Goal: Task Accomplishment & Management: Manage account settings

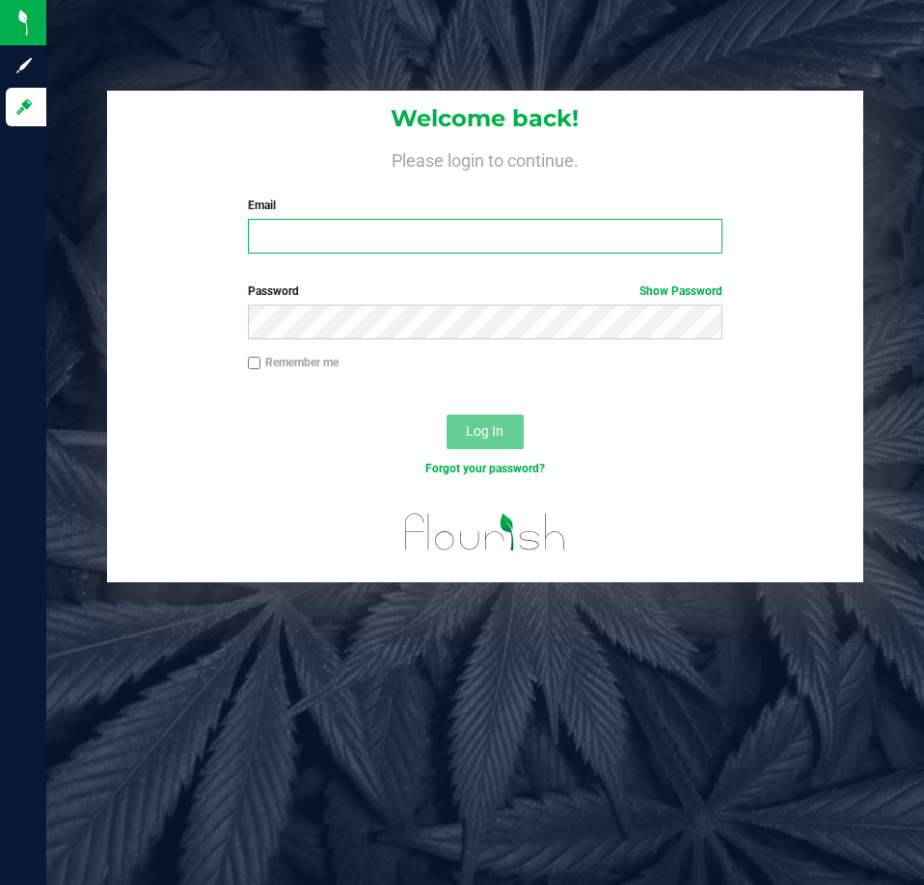
click at [266, 244] on input "Email" at bounding box center [485, 236] width 474 height 35
type input "[EMAIL_ADDRESS][DOMAIN_NAME]"
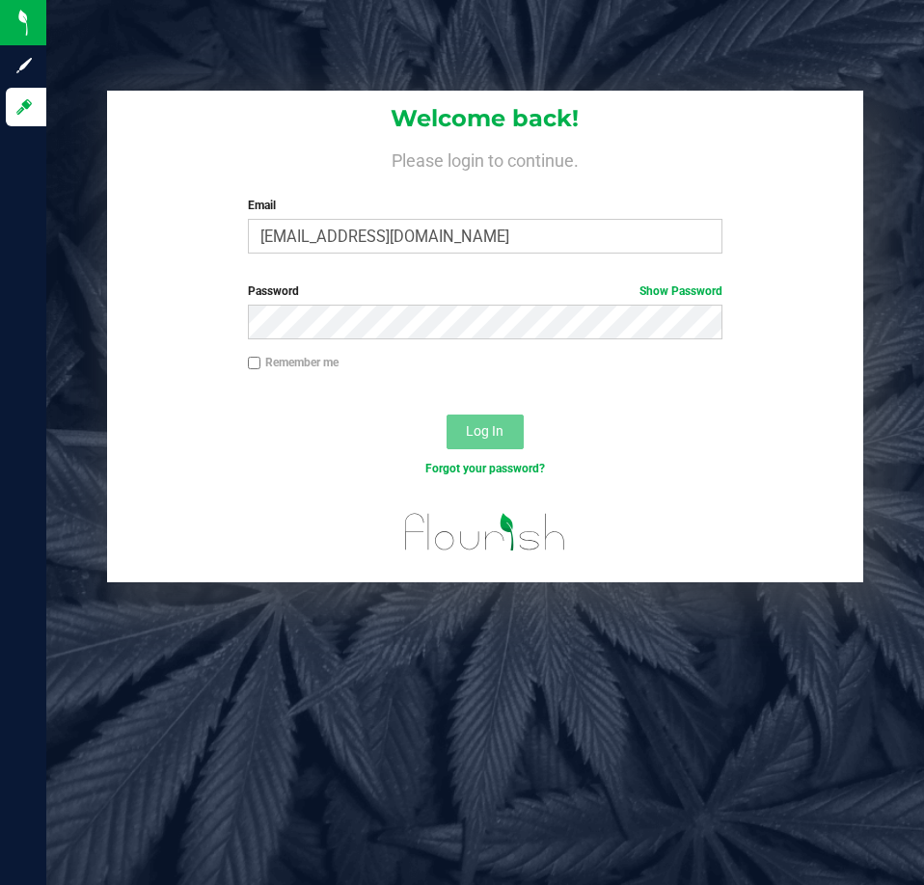
click at [298, 296] on span "Password" at bounding box center [273, 291] width 51 height 14
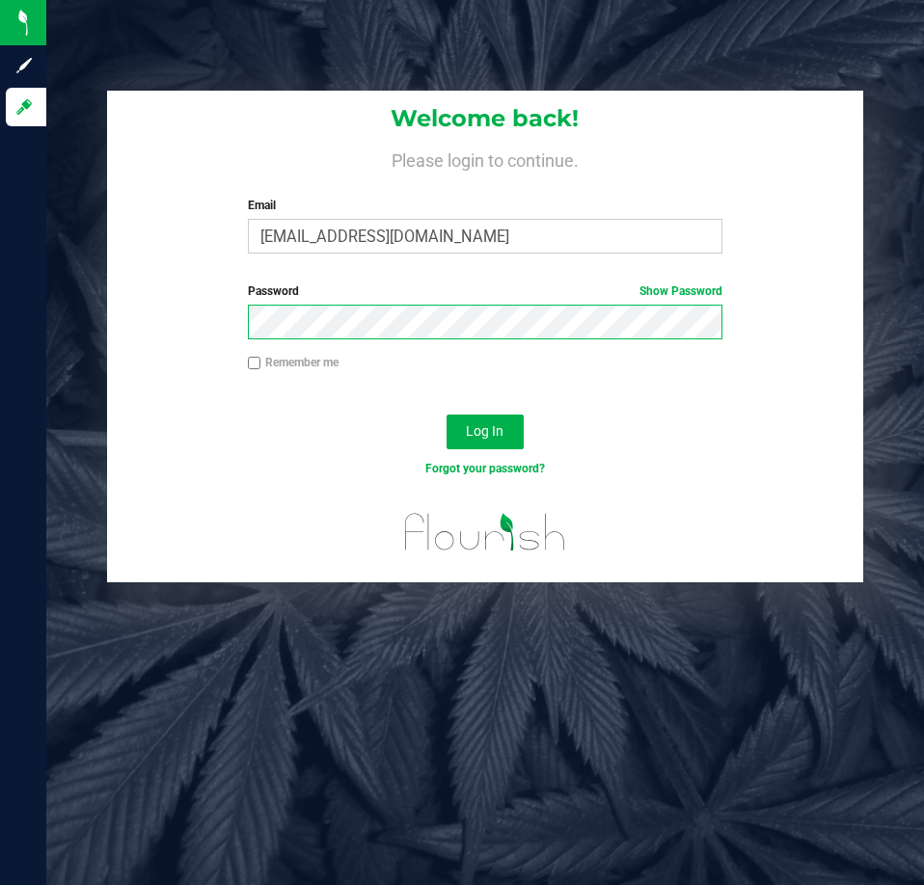
click at [446, 415] on button "Log In" at bounding box center [484, 432] width 77 height 35
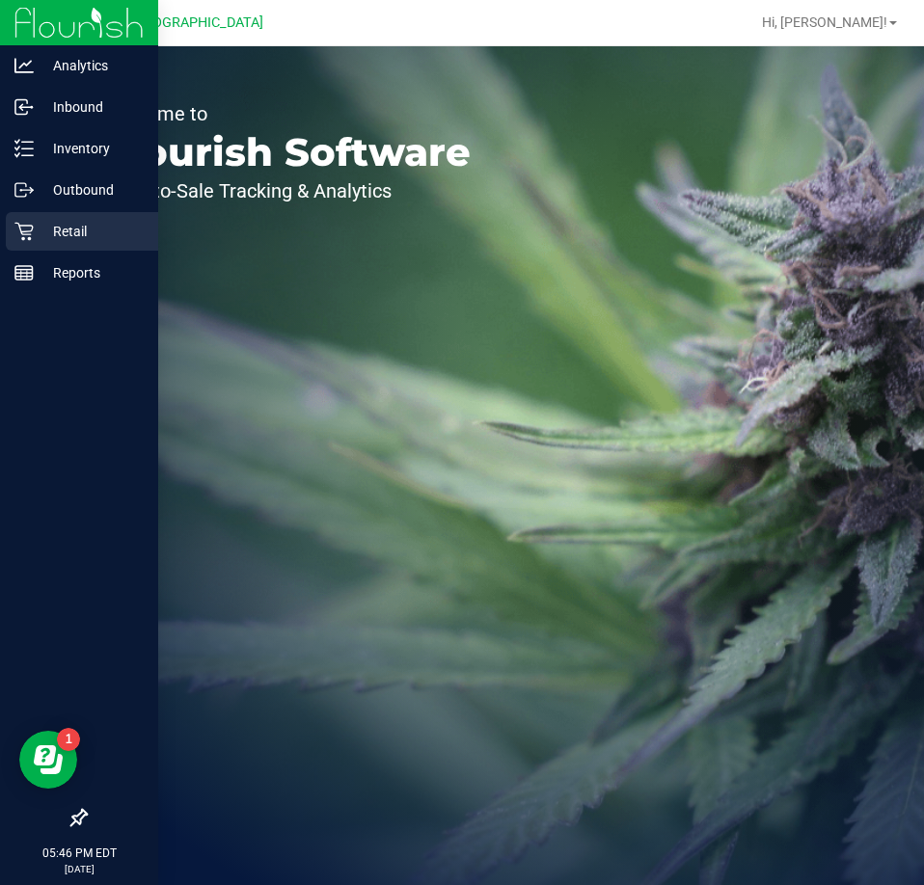
click at [42, 226] on p "Retail" at bounding box center [92, 231] width 116 height 23
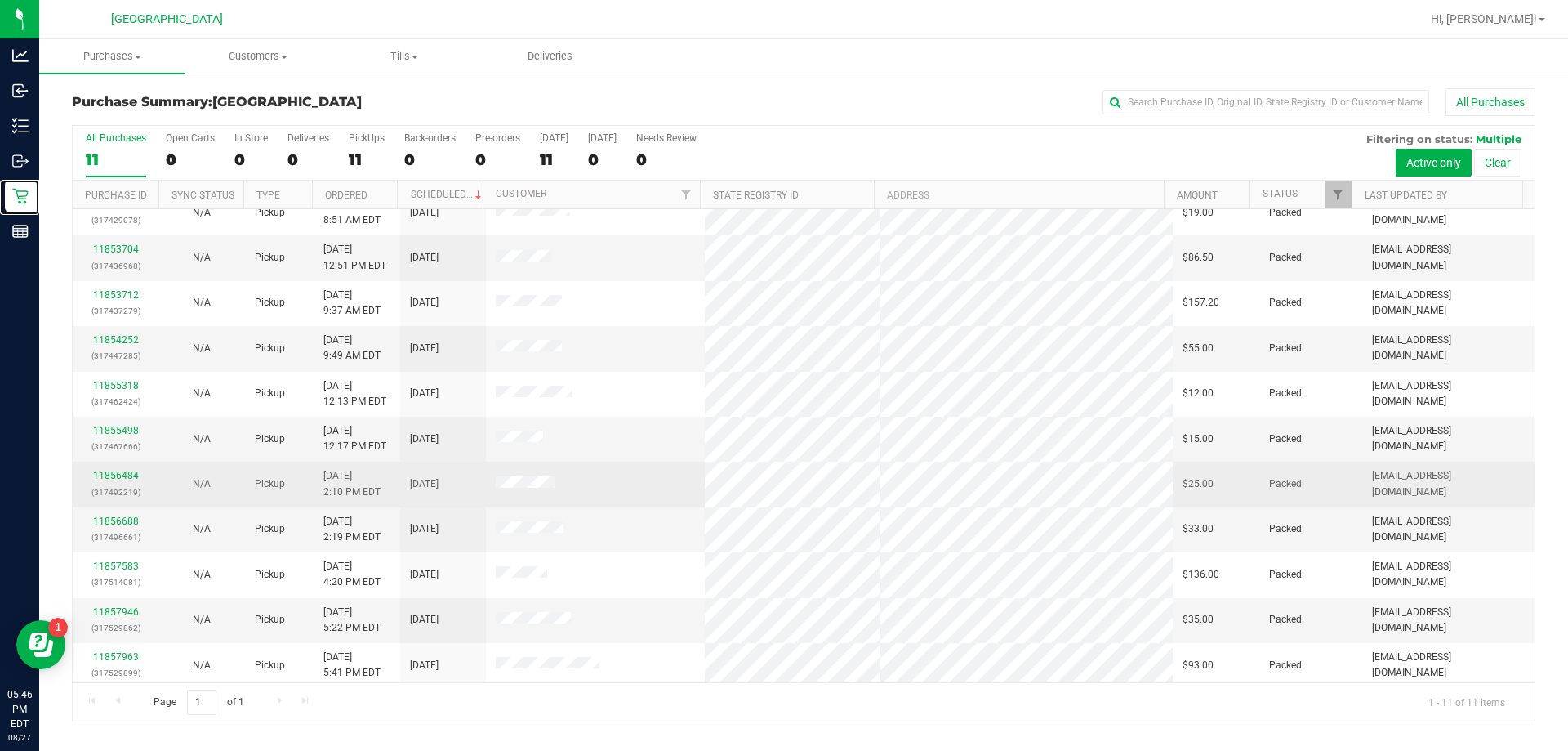
scroll to position [24, 0]
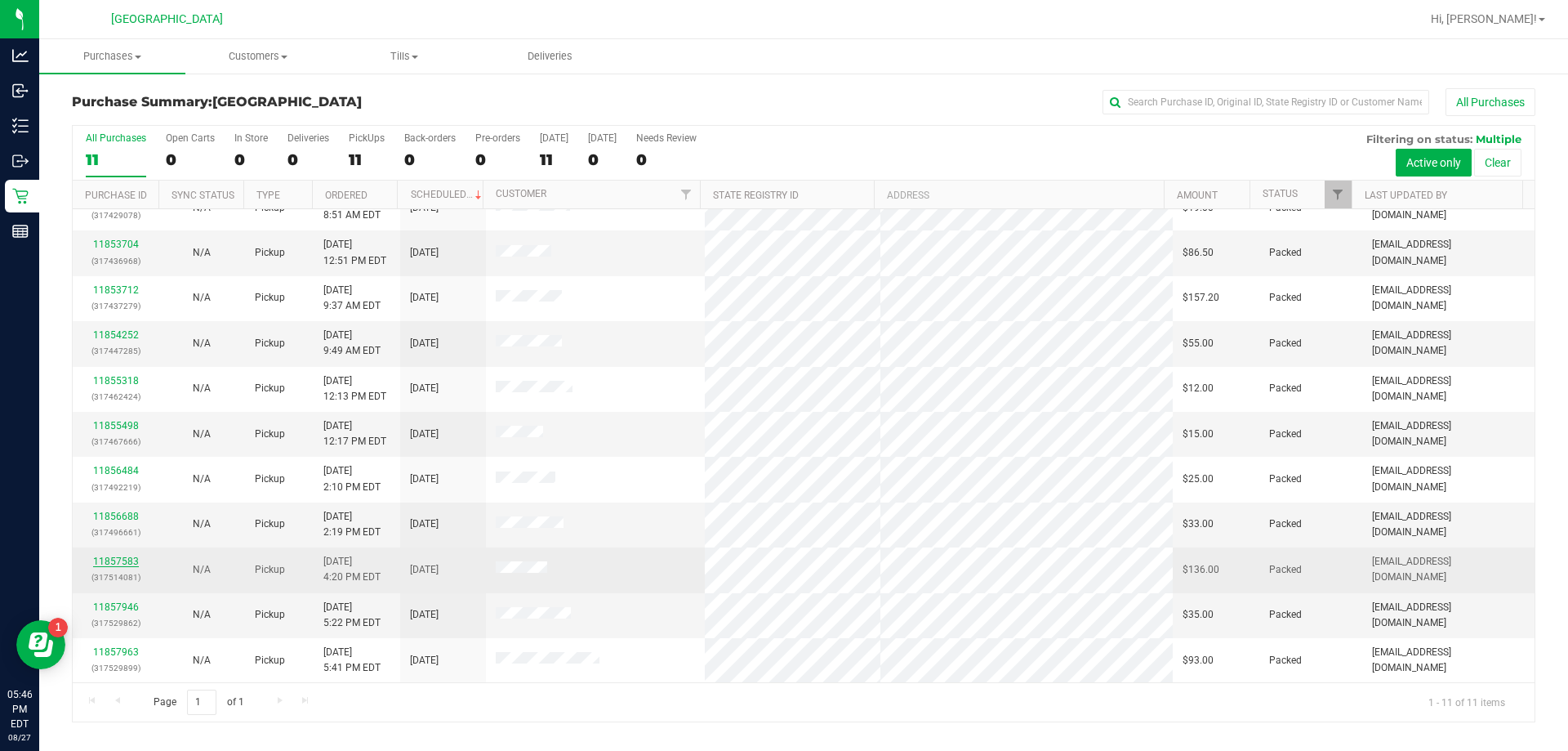
click at [116, 557] on link "11857583" at bounding box center [116, 562] width 46 height 12
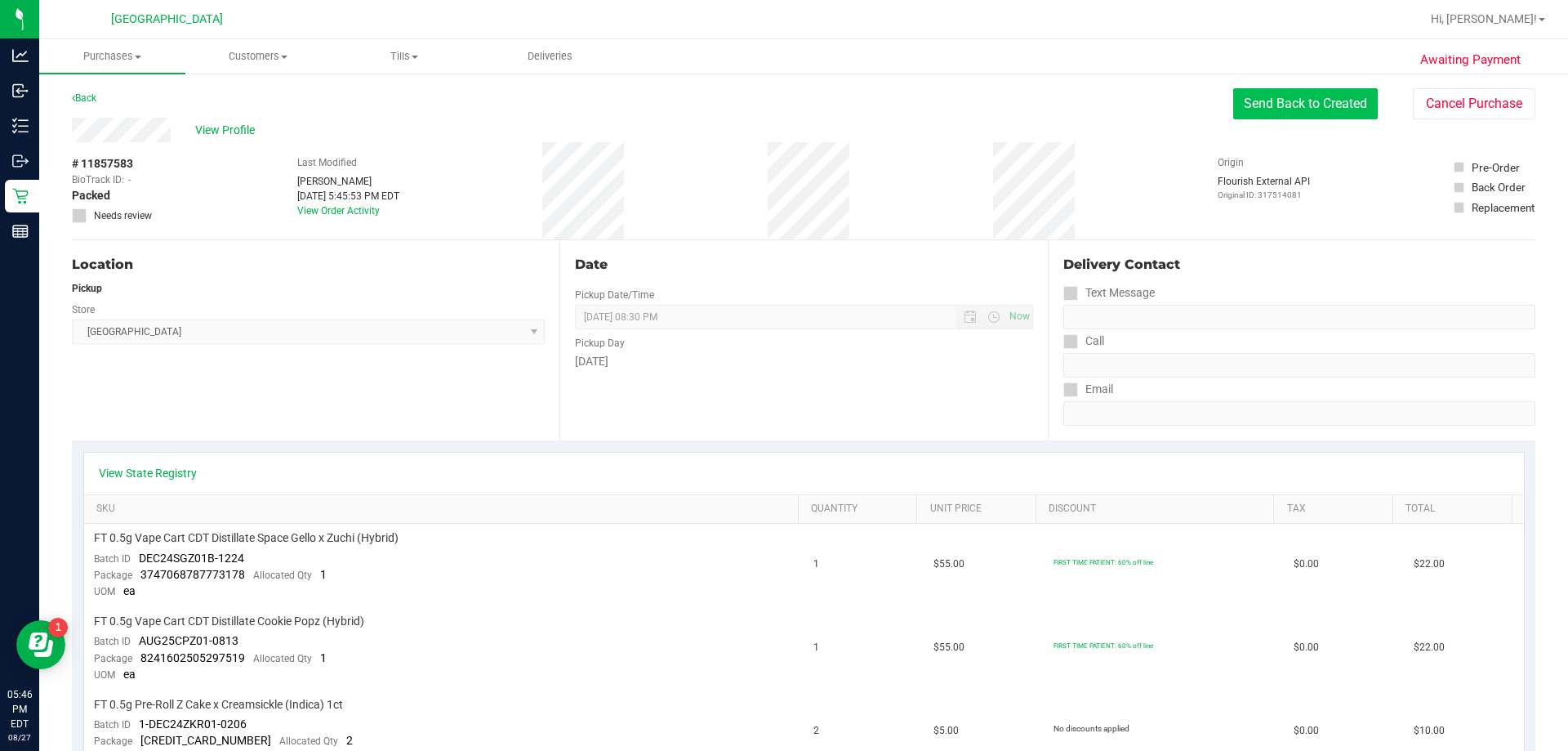
click at [782, 99] on button "Send Back to Created" at bounding box center [1305, 103] width 145 height 31
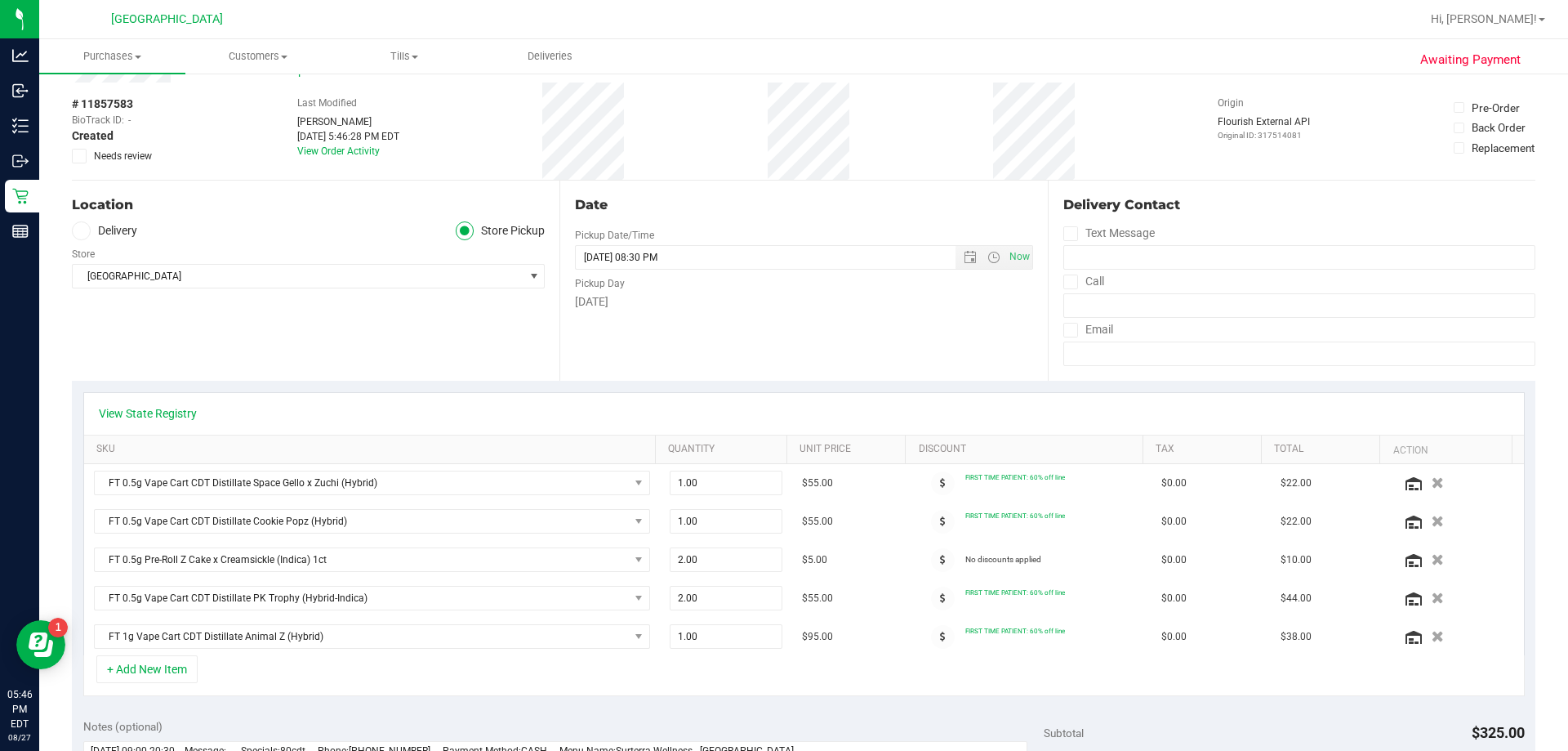
scroll to position [164, 0]
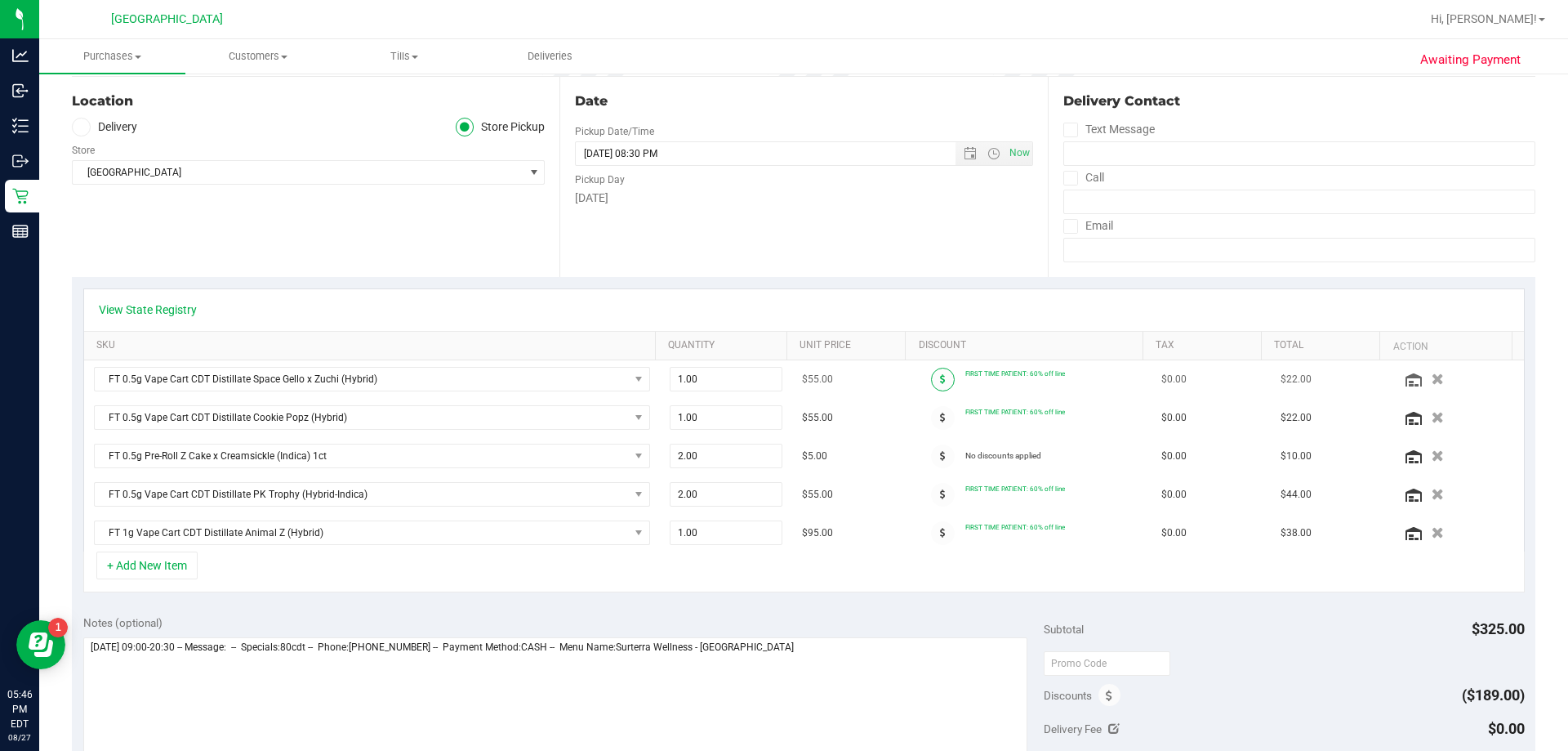
click at [782, 375] on span at bounding box center [943, 380] width 24 height 24
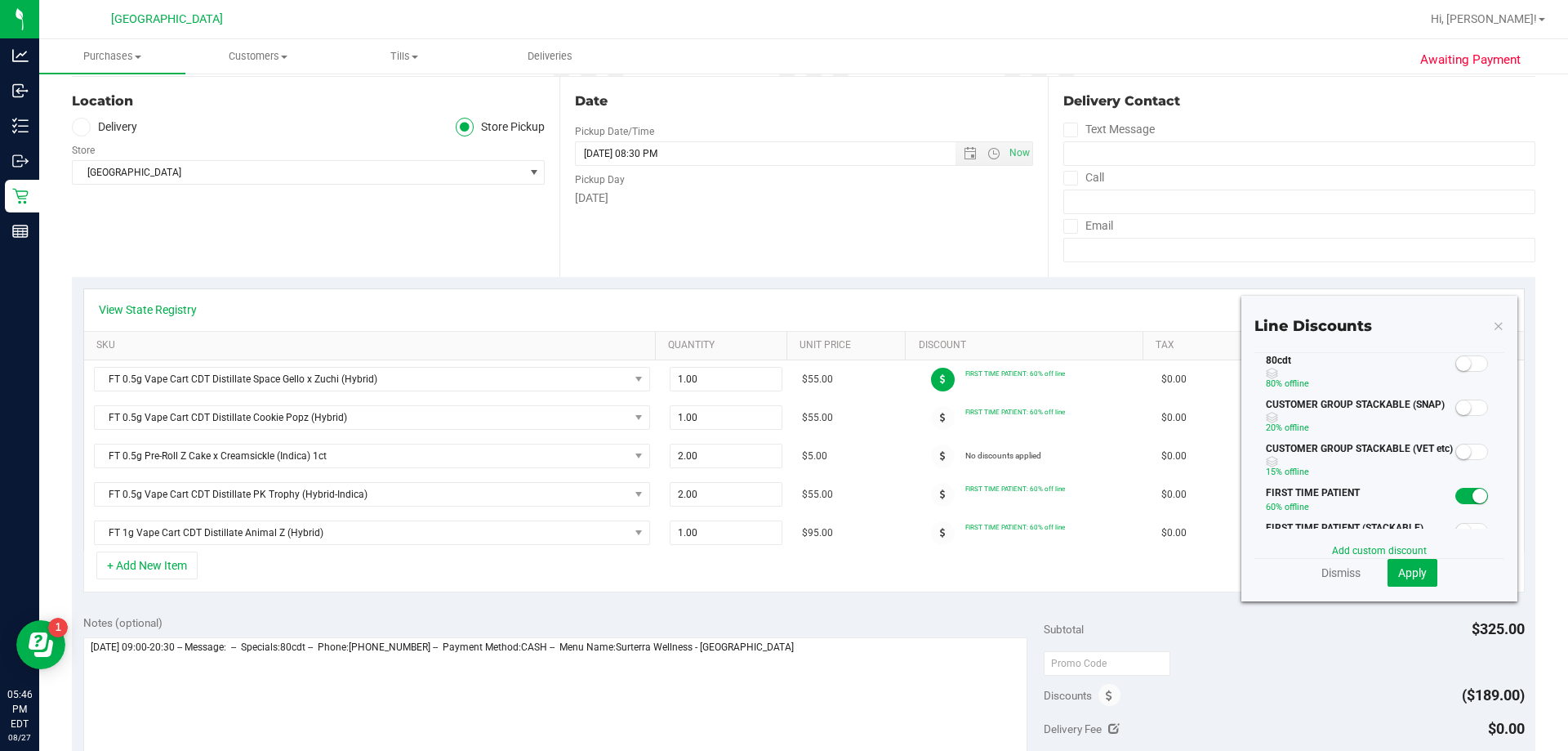
click at [782, 498] on small at bounding box center [1480, 496] width 14 height 14
click at [782, 364] on span at bounding box center [1471, 363] width 33 height 16
click at [782, 572] on span "Apply" at bounding box center [1413, 572] width 29 height 13
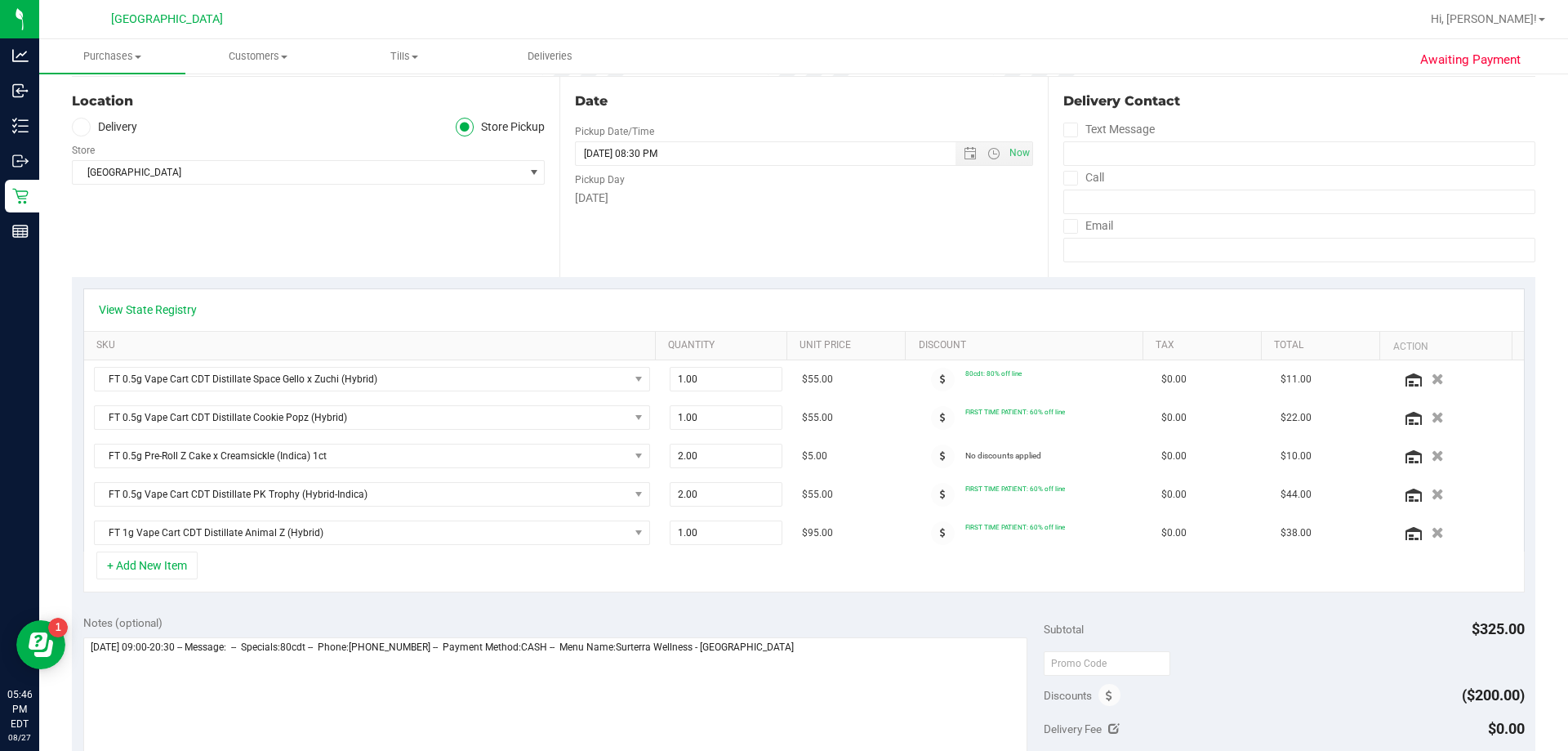
click at [782, 411] on span at bounding box center [943, 418] width 24 height 24
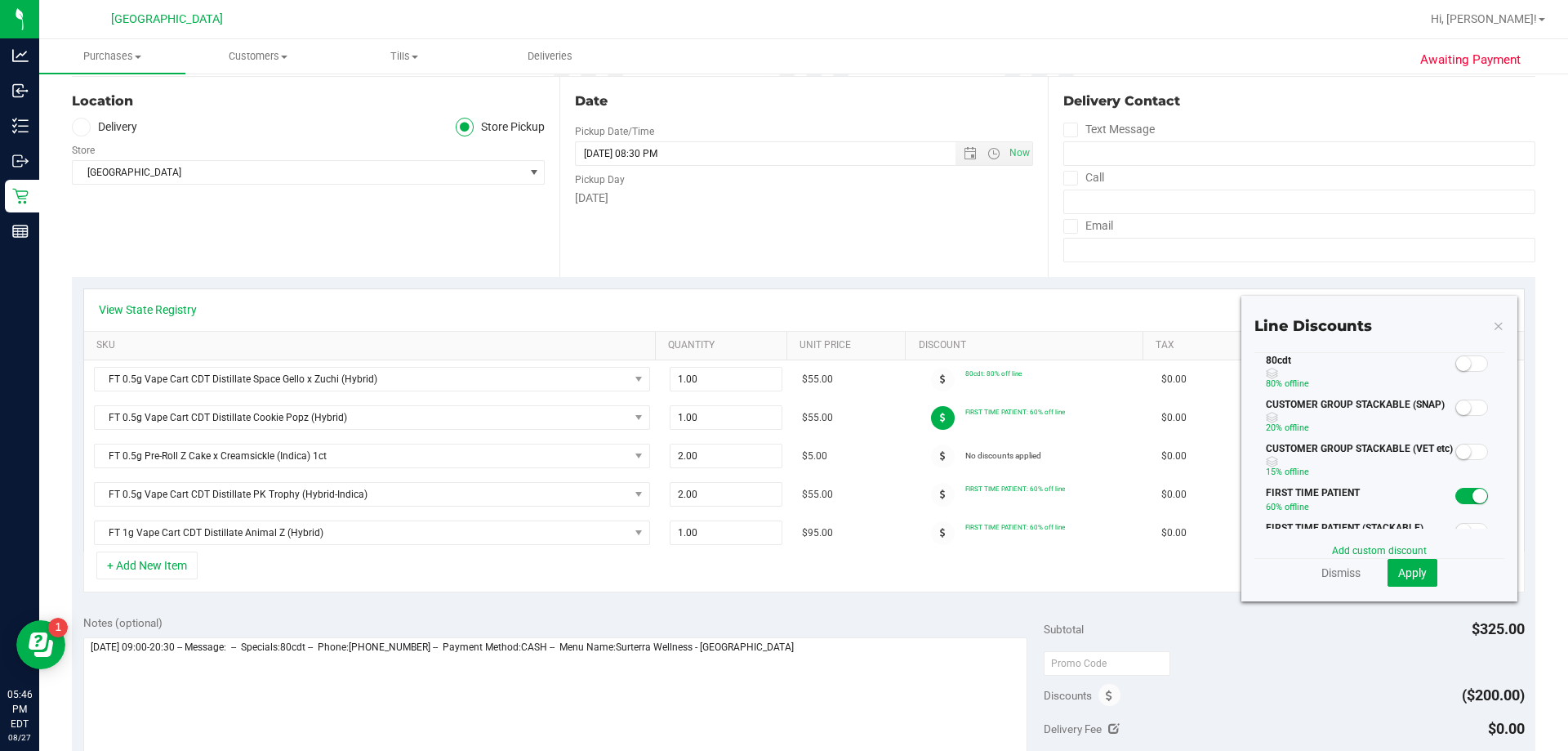
click at [782, 496] on span at bounding box center [1471, 496] width 33 height 16
click at [782, 359] on span at bounding box center [1471, 363] width 33 height 16
click at [782, 564] on button "Apply" at bounding box center [1412, 573] width 50 height 28
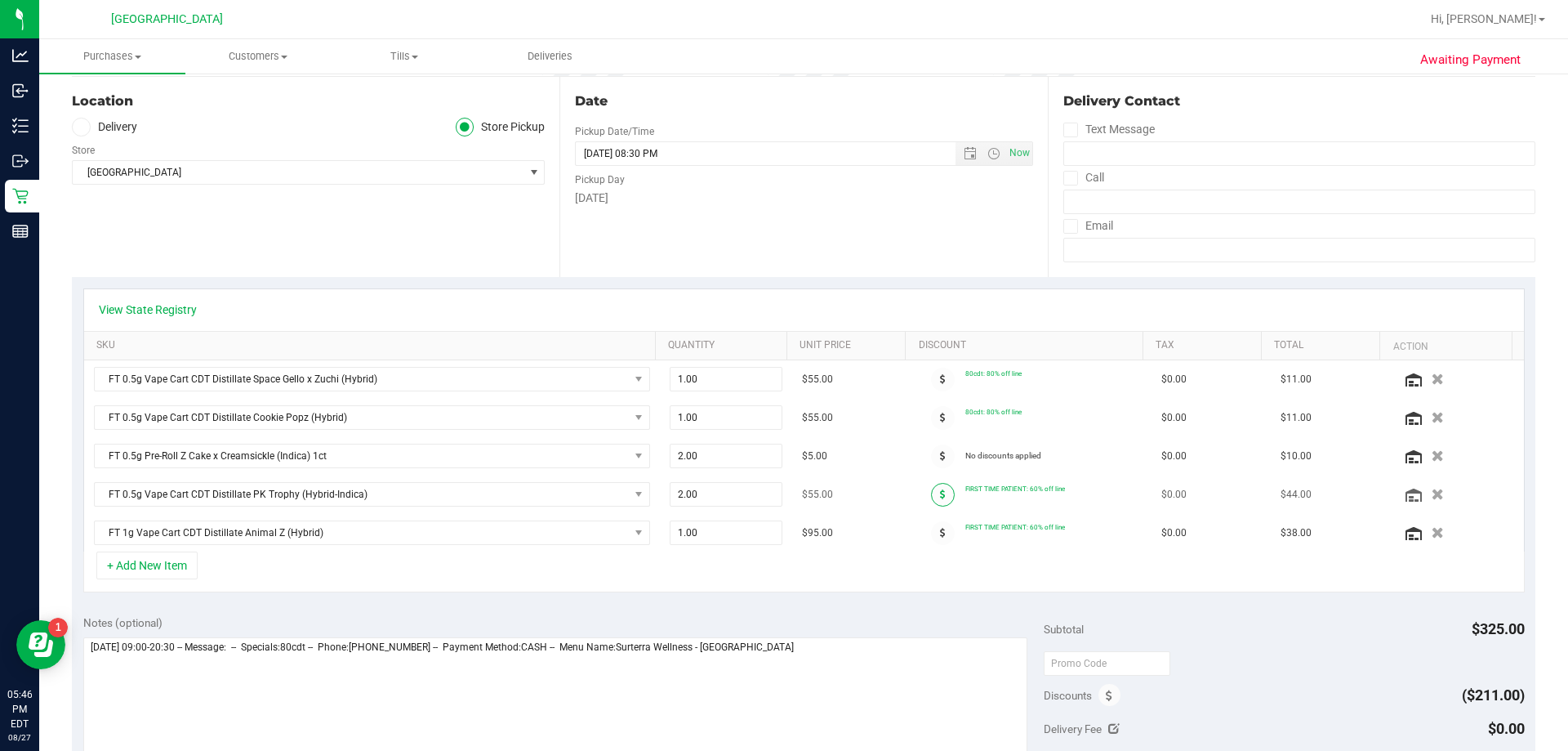
click at [782, 492] on icon at bounding box center [943, 495] width 6 height 10
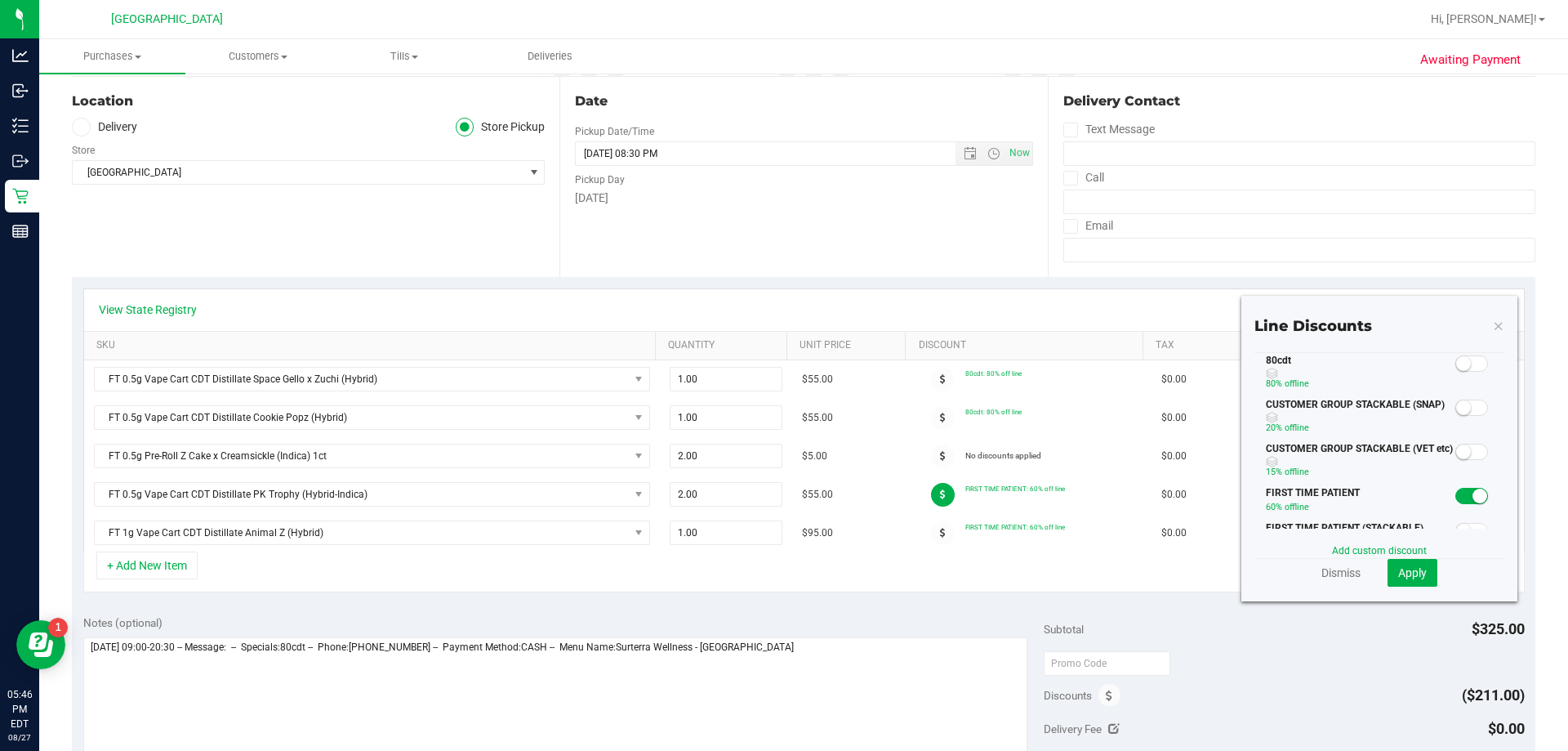
click at [782, 495] on small at bounding box center [1480, 496] width 14 height 14
click at [782, 365] on small at bounding box center [1463, 363] width 14 height 14
click at [782, 576] on span "Apply" at bounding box center [1413, 572] width 29 height 13
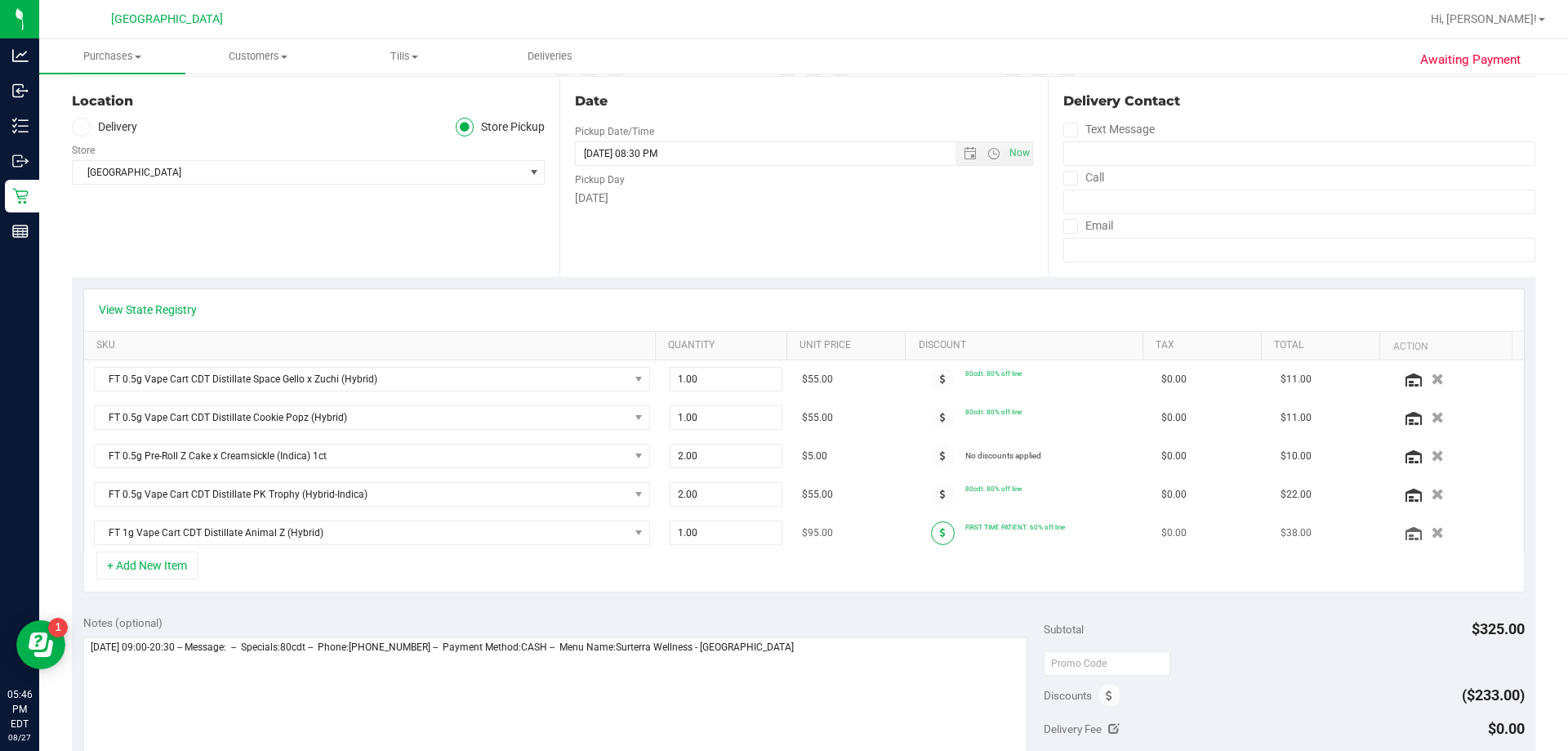
click at [782, 528] on icon at bounding box center [943, 533] width 6 height 10
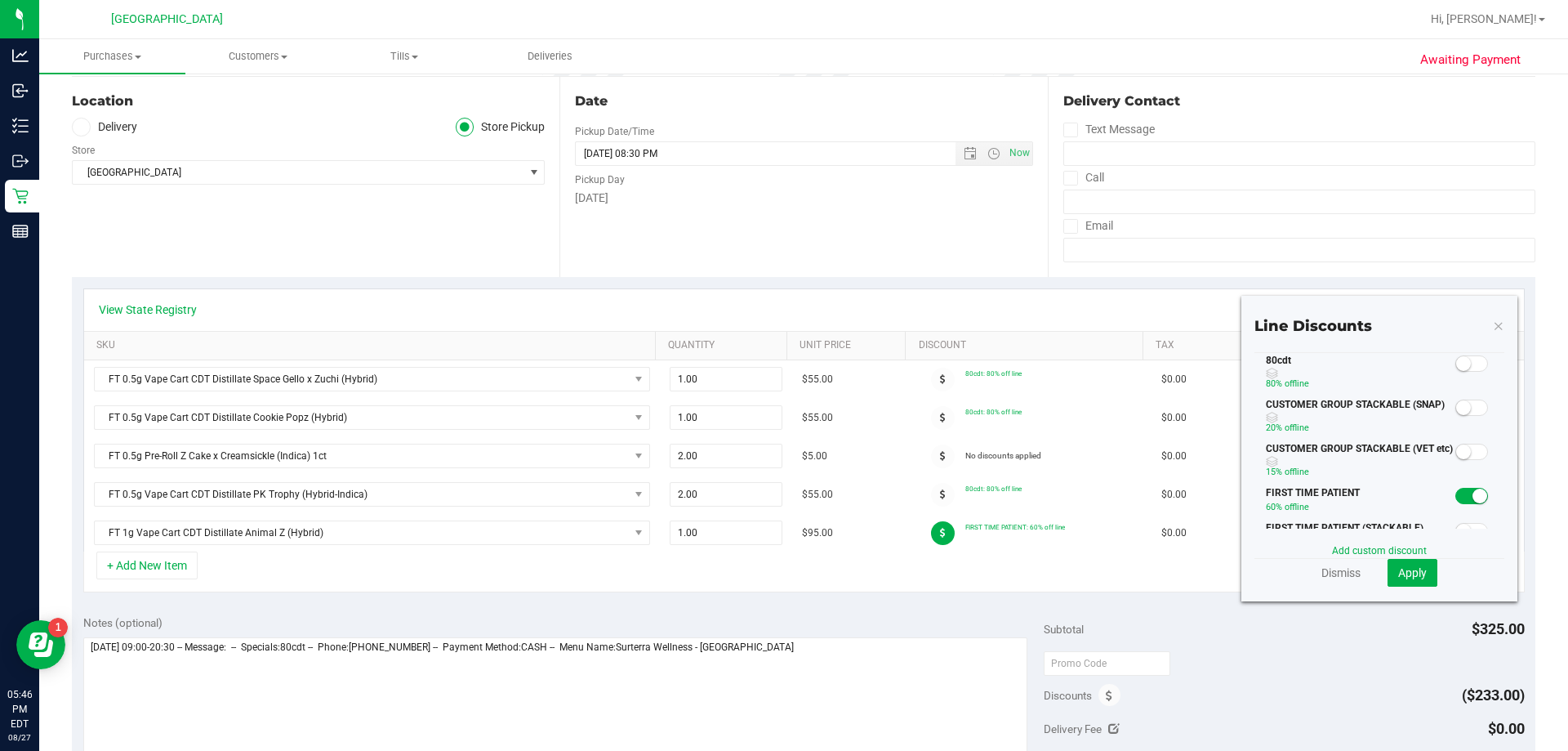
click at [782, 500] on span at bounding box center [1471, 496] width 33 height 16
click at [782, 372] on span at bounding box center [1471, 363] width 33 height 16
click at [782, 573] on span "Apply" at bounding box center [1413, 572] width 29 height 13
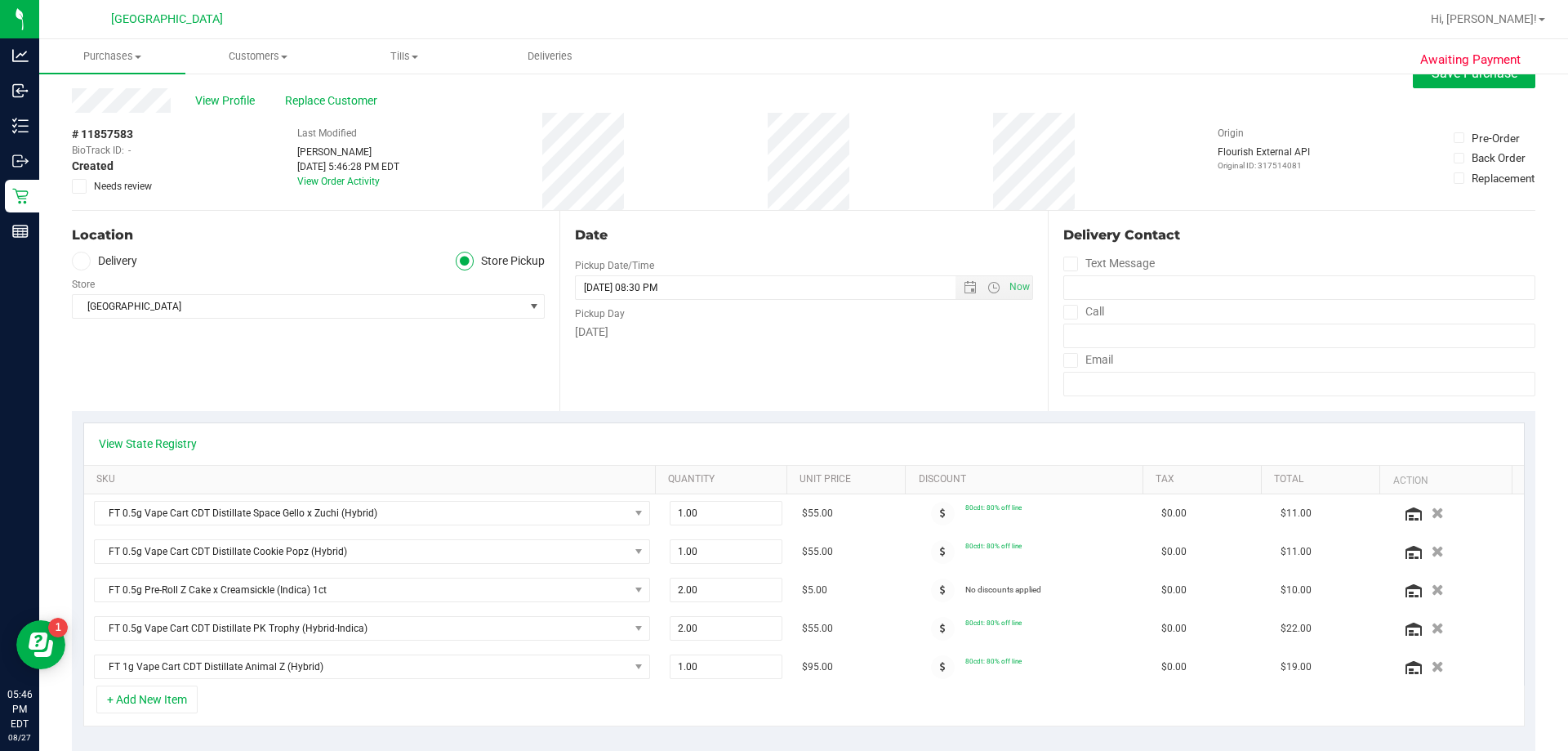
scroll to position [0, 0]
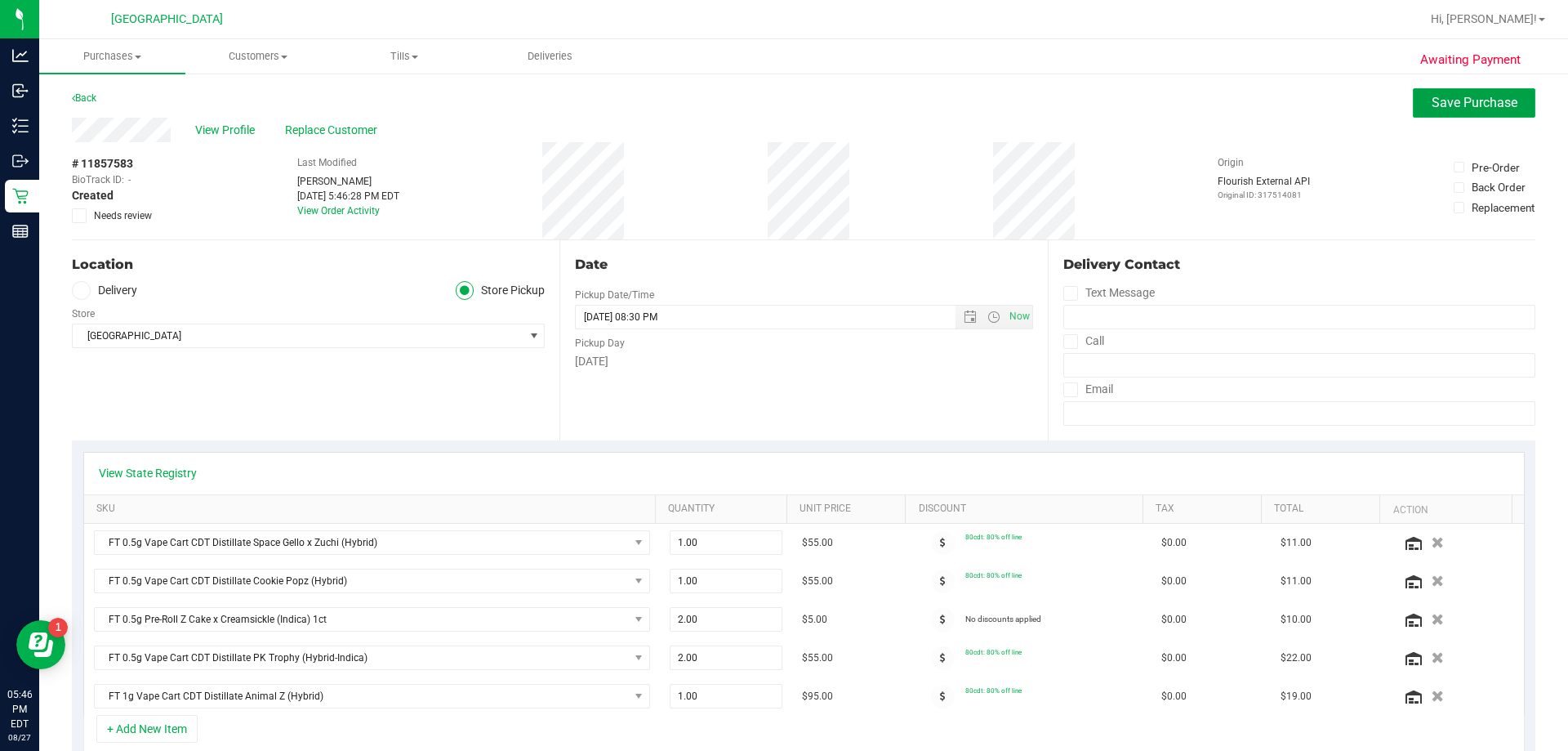
click at [782, 98] on span "Save Purchase" at bounding box center [1474, 103] width 86 height 15
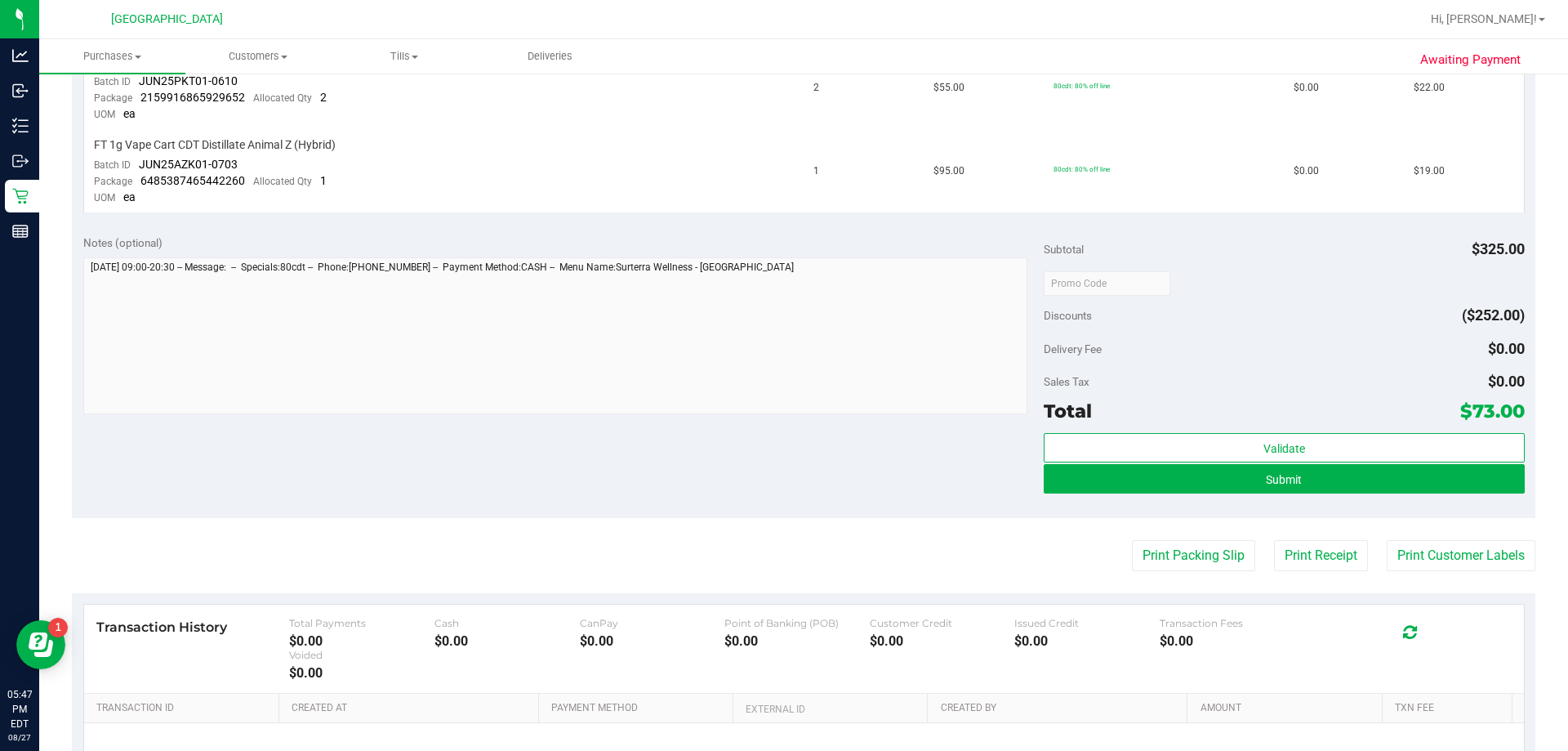
scroll to position [736, 0]
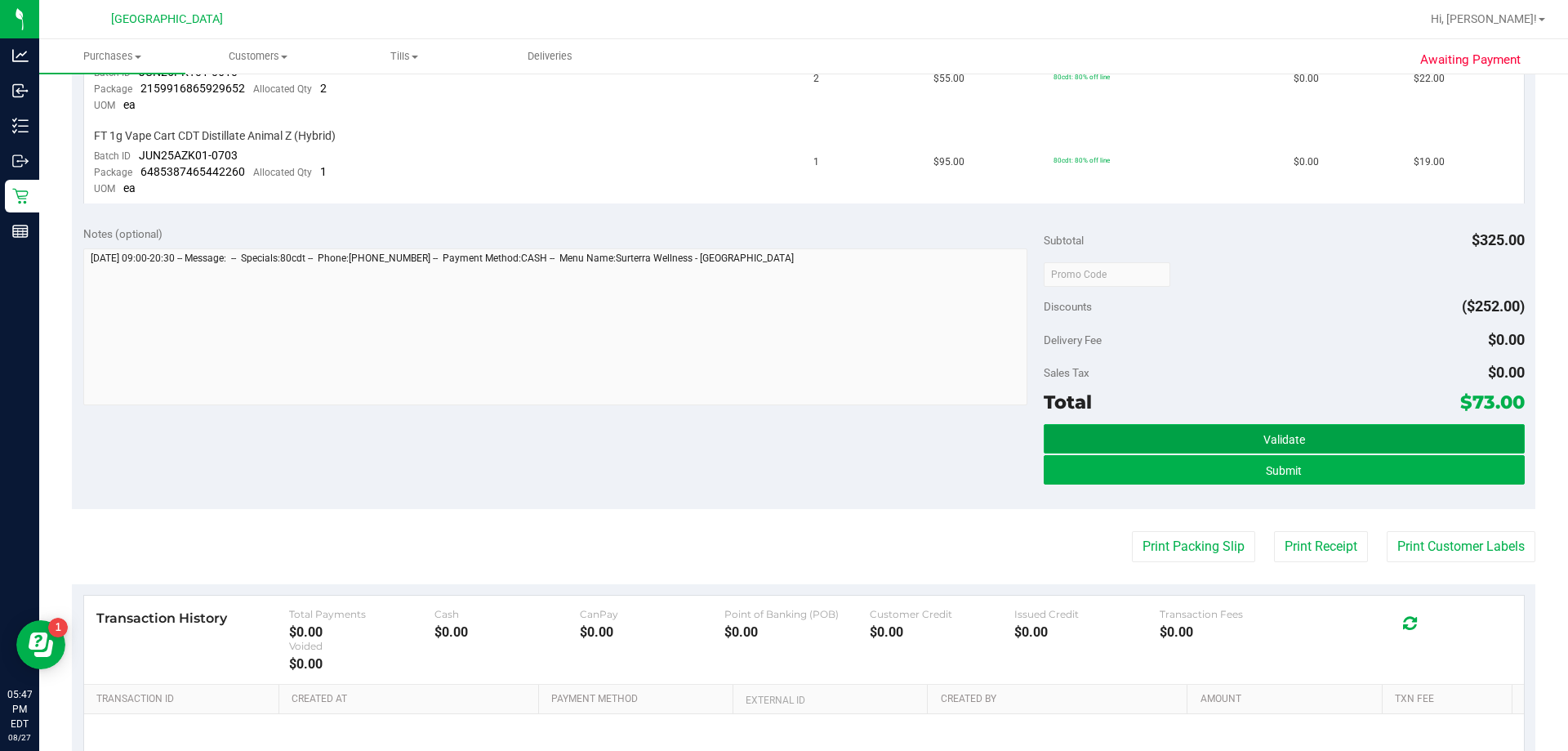
click at [782, 428] on button "Validate" at bounding box center [1283, 438] width 480 height 30
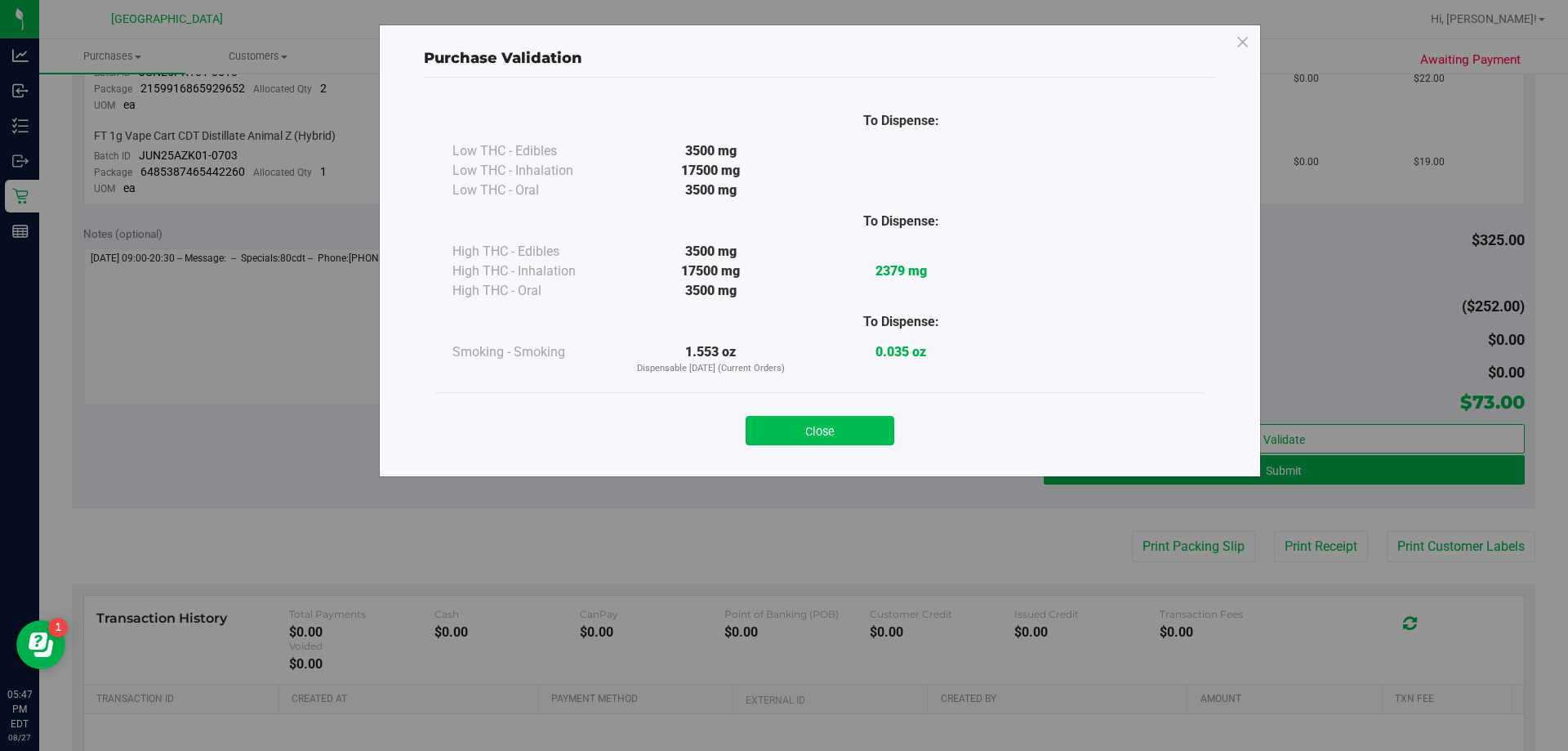
click at [782, 432] on button "Close" at bounding box center [820, 431] width 149 height 30
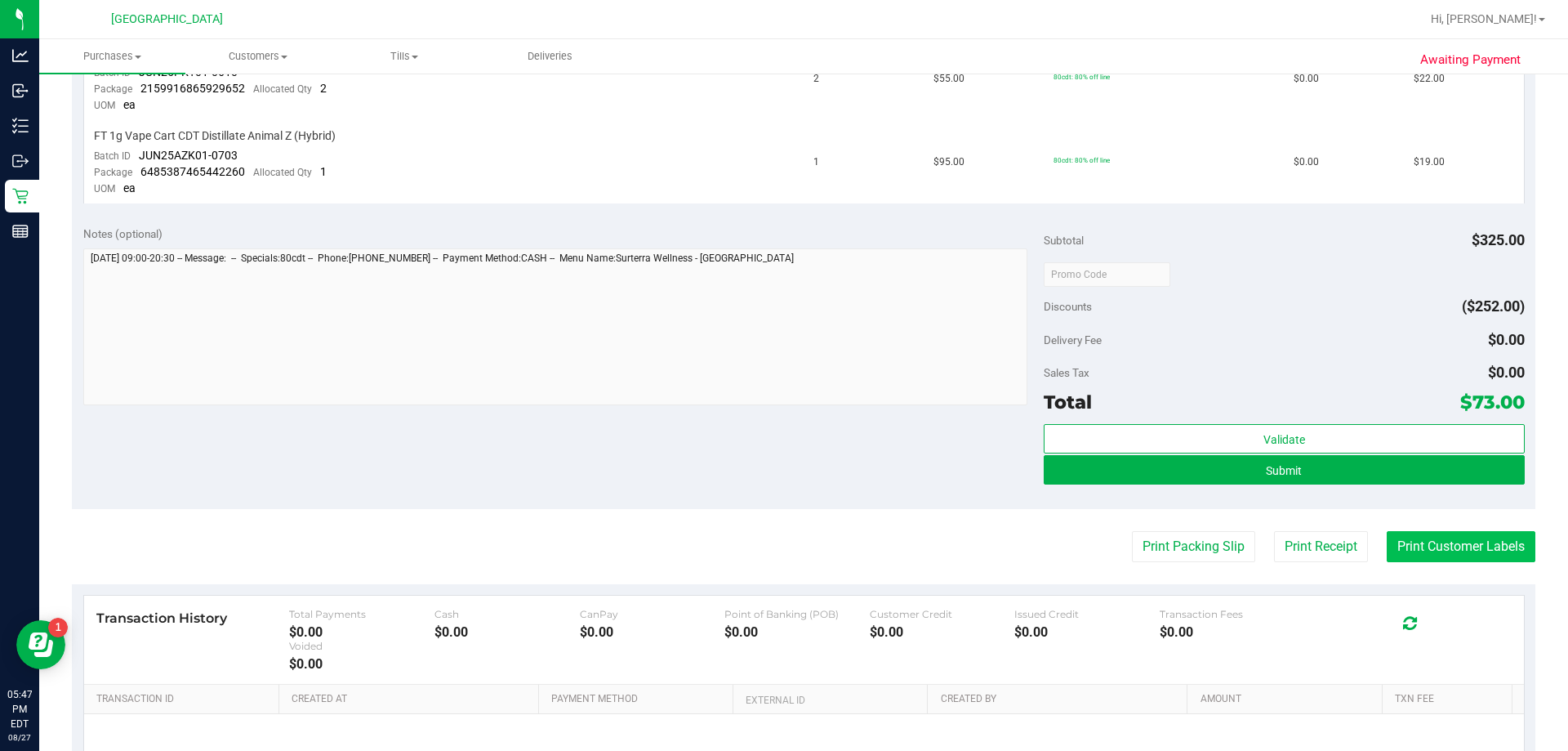
click at [782, 548] on button "Print Customer Labels" at bounding box center [1461, 547] width 149 height 31
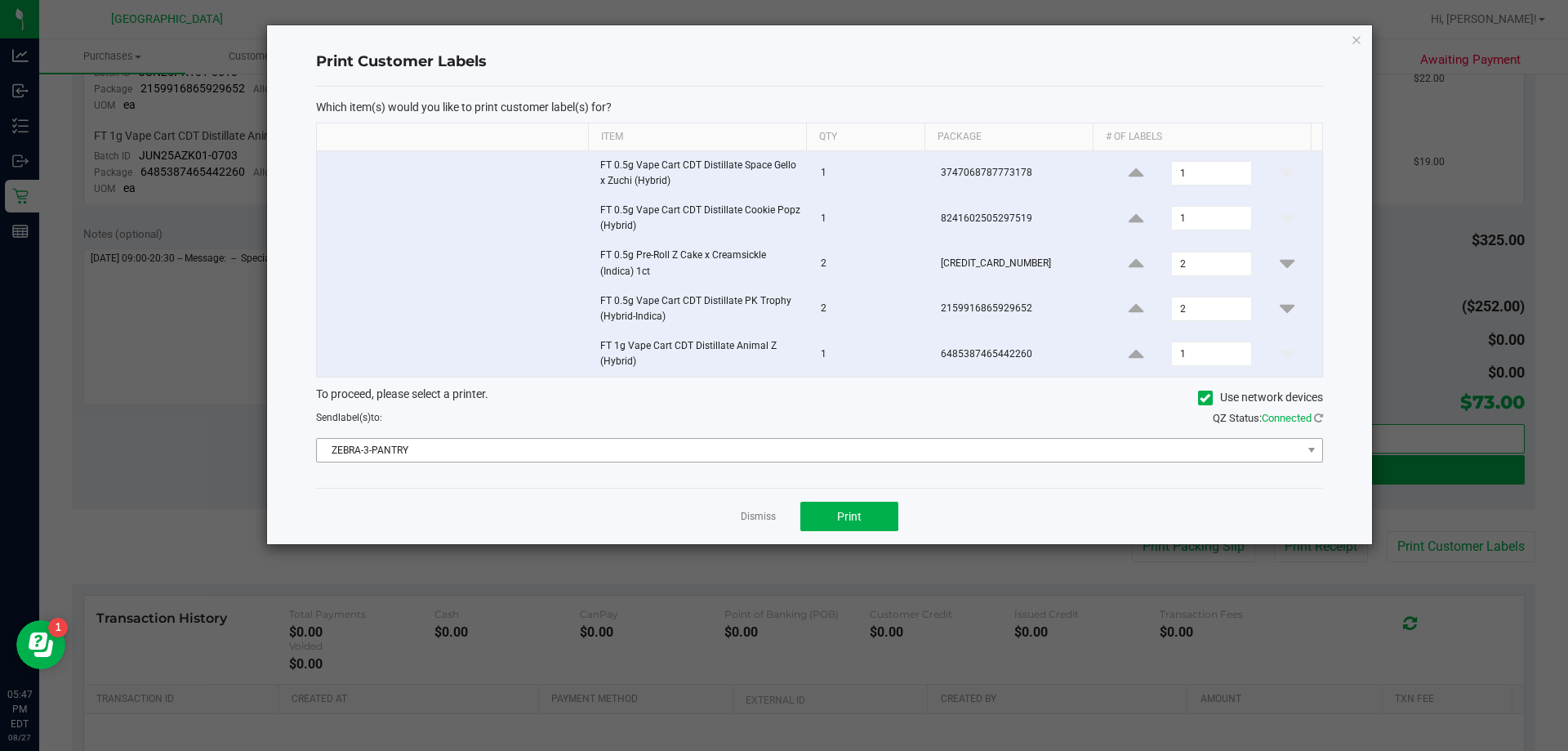
drag, startPoint x: 706, startPoint y: 469, endPoint x: 756, endPoint y: 442, distance: 56.8
click at [721, 460] on div "Which item(s) would you like to print customer label(s) for? Item Qty Package #…" at bounding box center [819, 286] width 1007 height 401
click at [756, 442] on span "ZEBRA-3-PANTRY" at bounding box center [809, 450] width 985 height 23
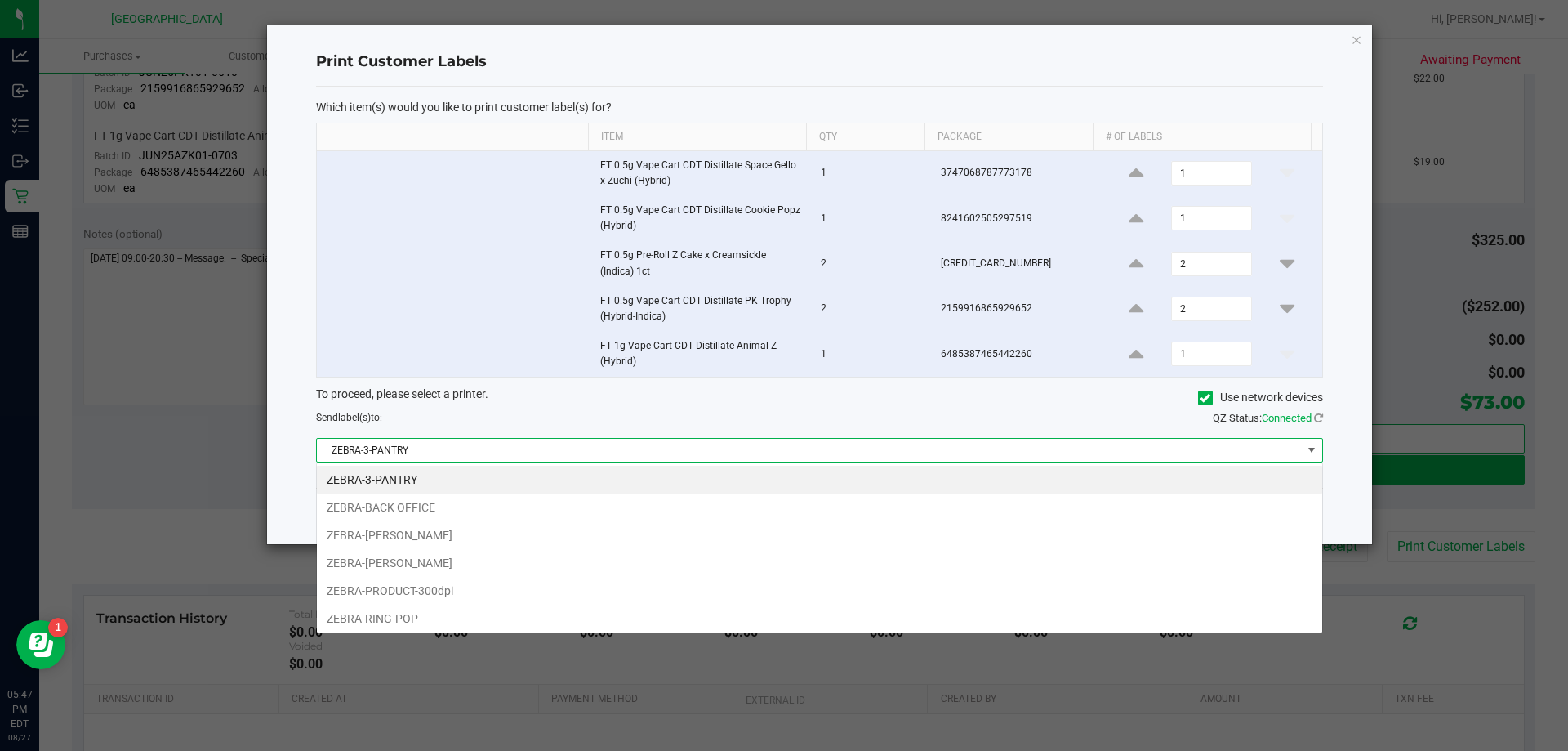
scroll to position [25, 1006]
click at [421, 553] on li "ZEBRA-[PERSON_NAME]" at bounding box center [819, 563] width 1006 height 28
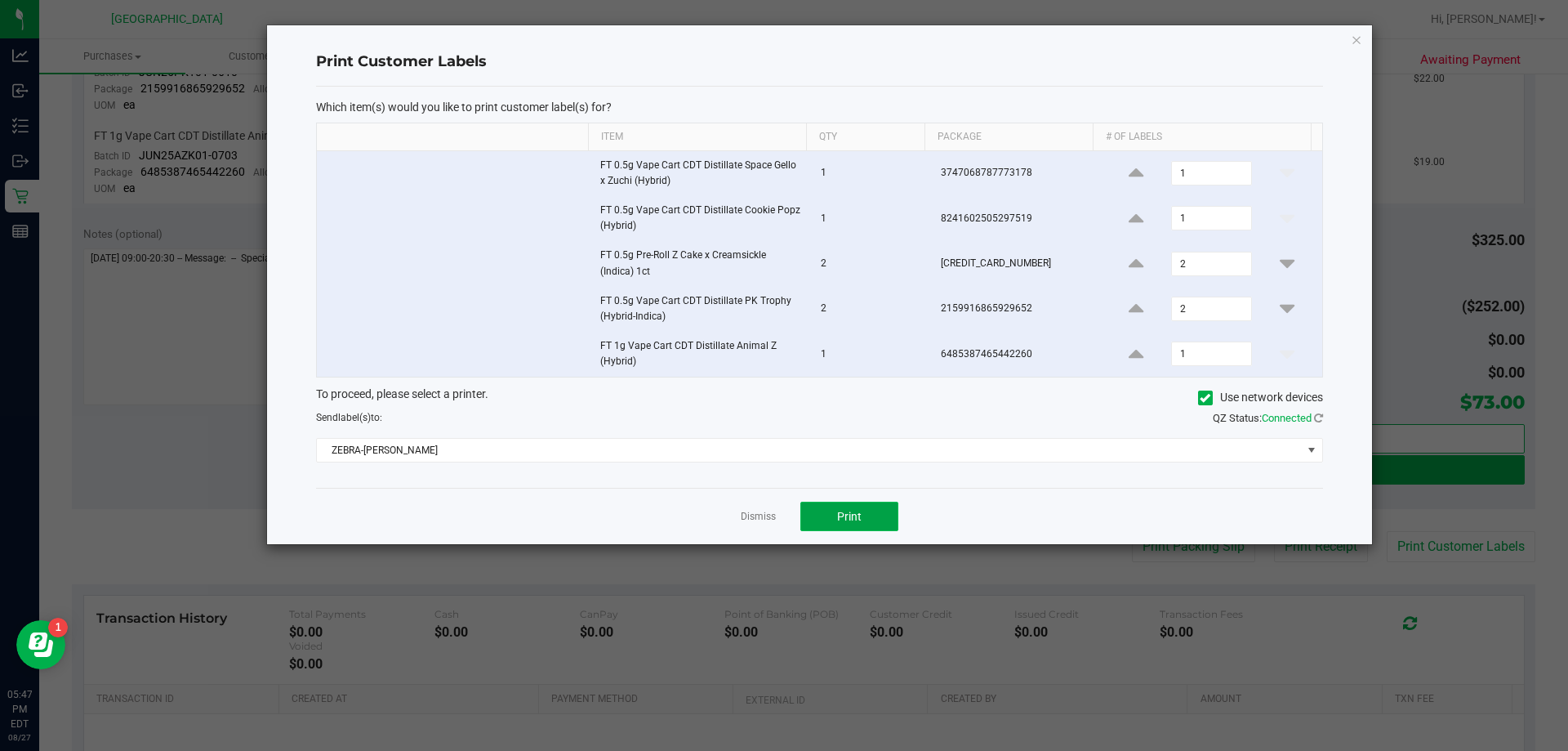
click at [782, 515] on span "Print" at bounding box center [849, 516] width 25 height 13
click at [756, 513] on link "Dismiss" at bounding box center [758, 517] width 35 height 14
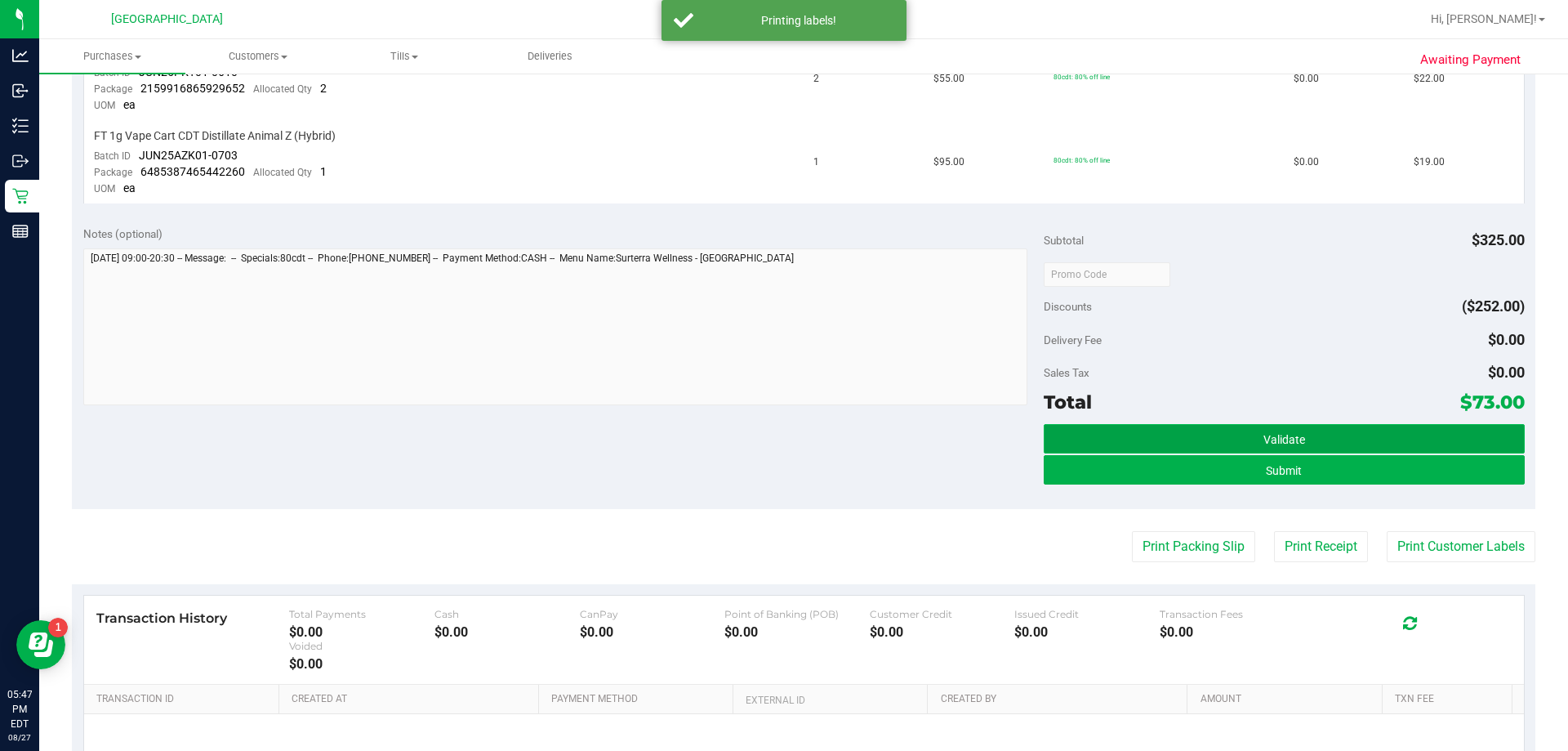
click at [782, 440] on span "Validate" at bounding box center [1284, 439] width 42 height 13
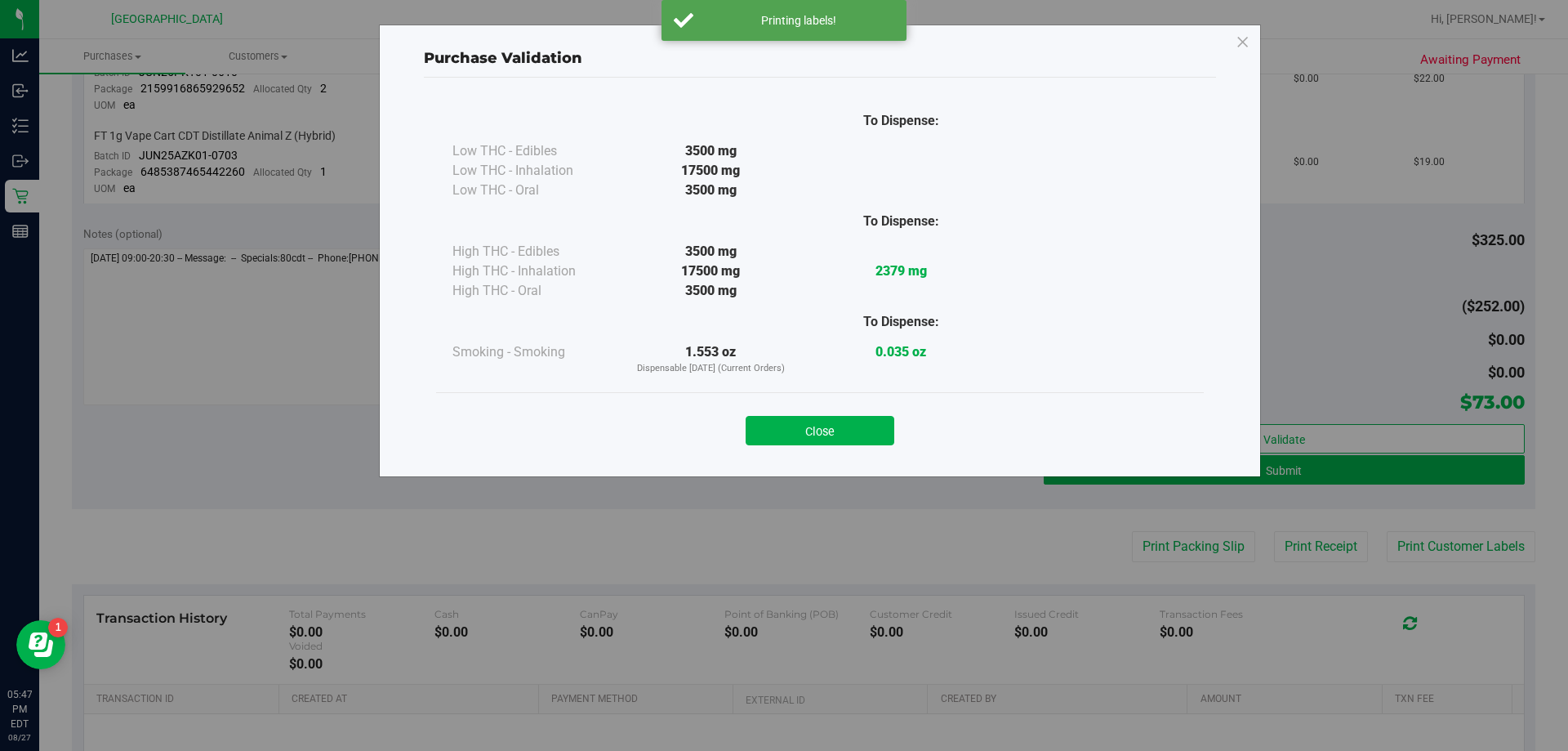
click at [782, 437] on button "Close" at bounding box center [820, 431] width 149 height 30
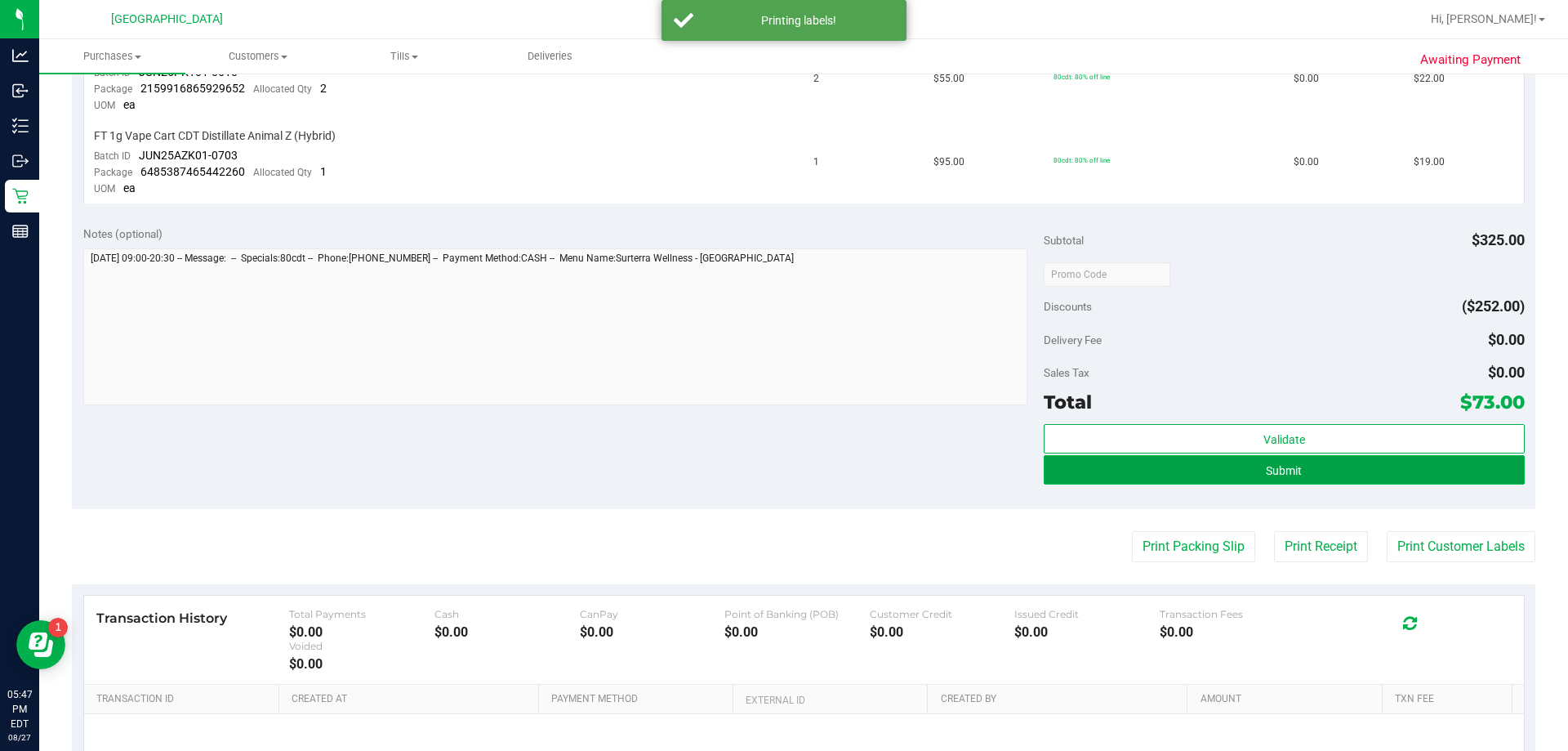
click at [782, 471] on button "Submit" at bounding box center [1283, 470] width 480 height 30
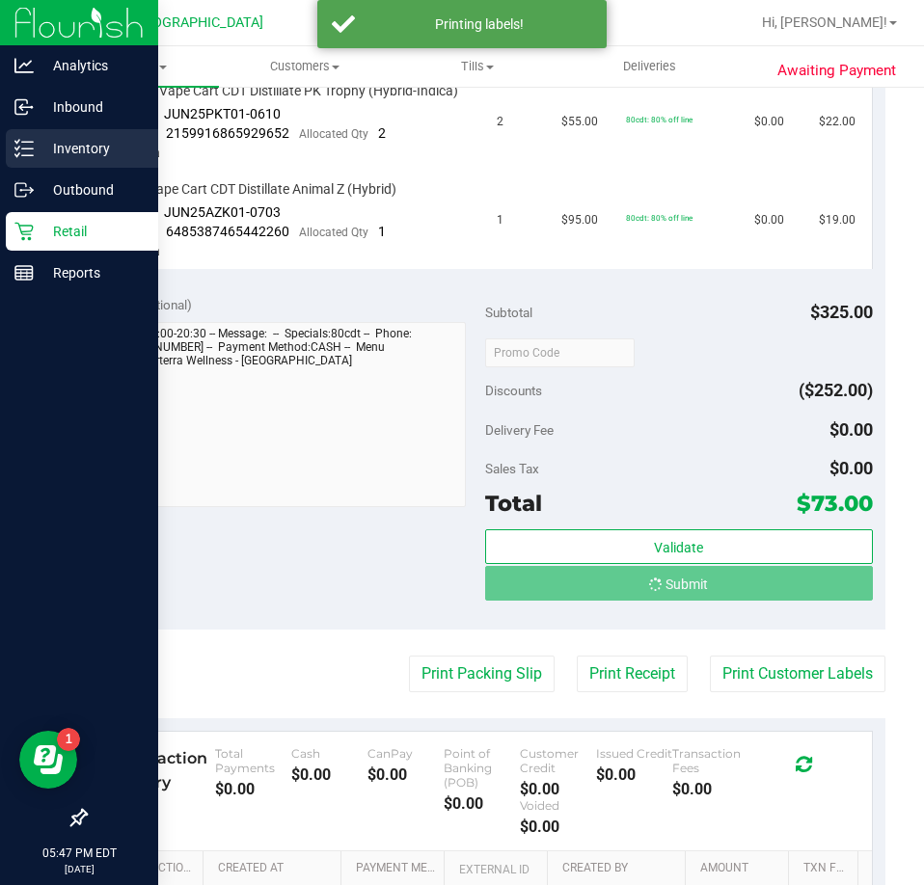
scroll to position [810, 0]
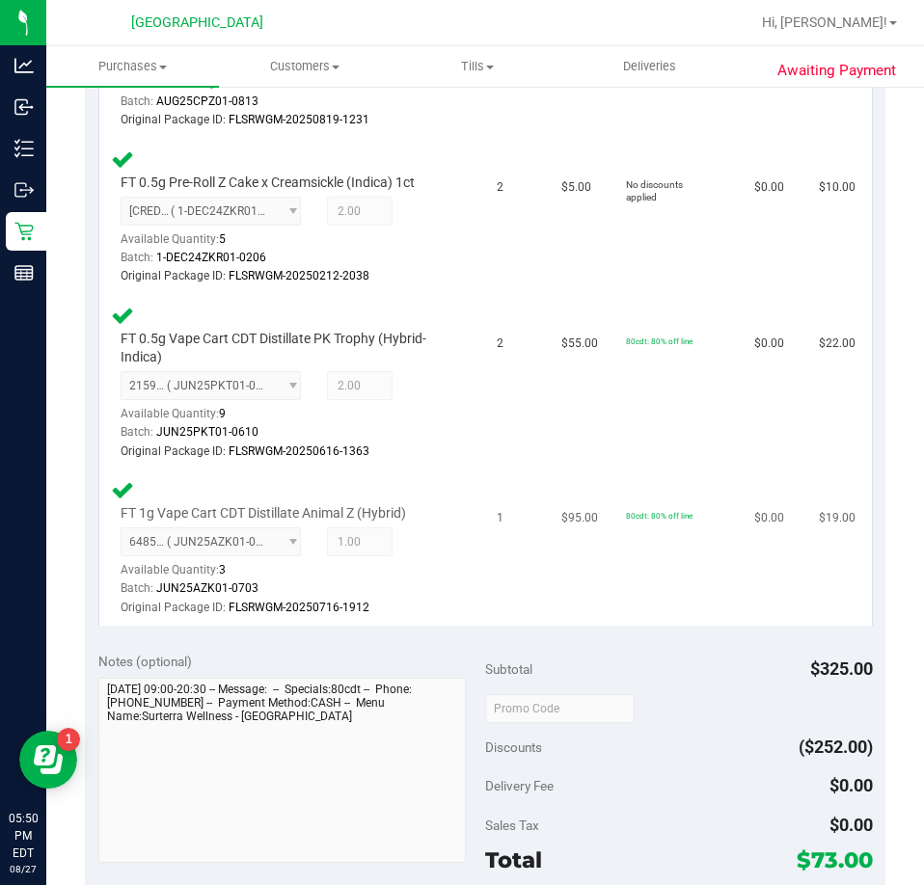
drag, startPoint x: 702, startPoint y: 542, endPoint x: 666, endPoint y: 541, distance: 35.7
click at [666, 541] on td "80cdt: 80% off line" at bounding box center [678, 548] width 128 height 155
drag, startPoint x: 607, startPoint y: 538, endPoint x: 669, endPoint y: 539, distance: 62.7
click at [669, 521] on span "80cdt: 80% off line" at bounding box center [659, 516] width 67 height 10
copy span "80cdt: 80% off line"
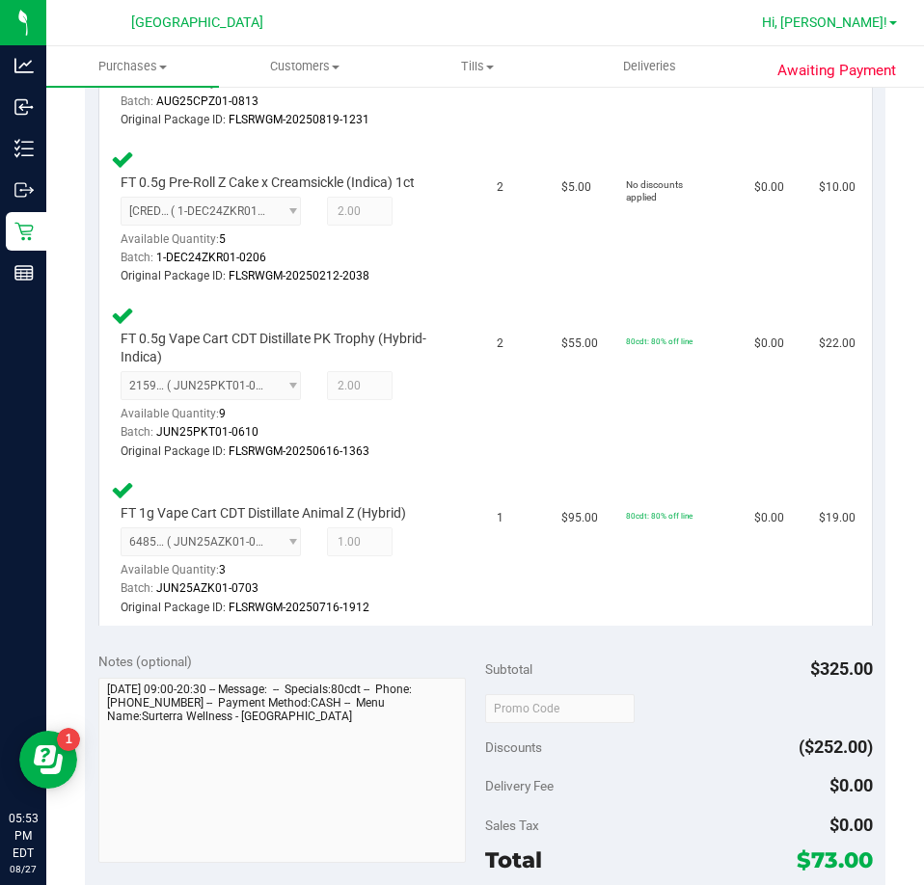
click at [879, 18] on span "Hi, [PERSON_NAME]!" at bounding box center [824, 21] width 125 height 15
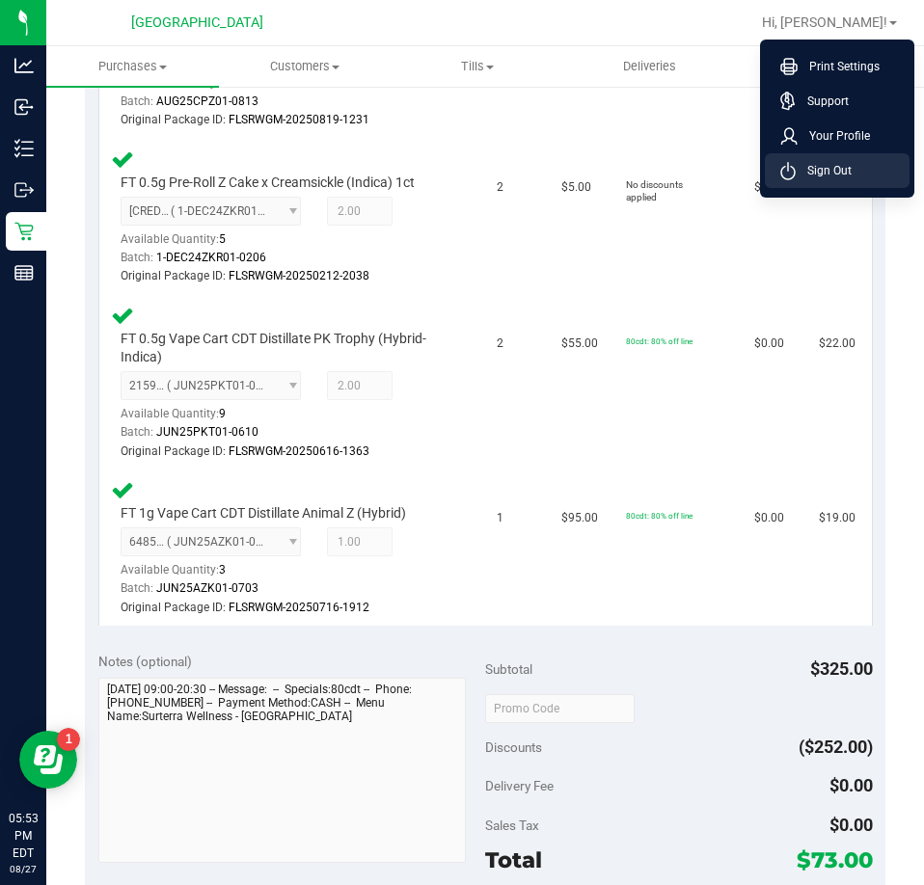
click at [838, 170] on span "Sign Out" at bounding box center [824, 170] width 56 height 19
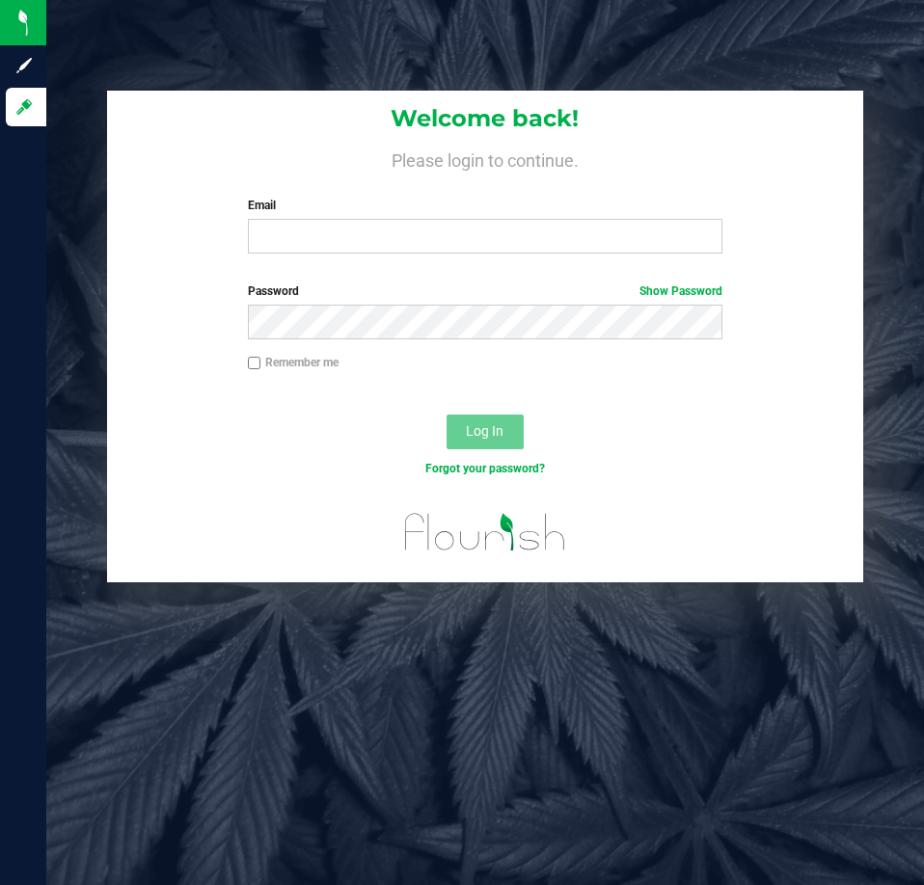
click at [320, 56] on div "Welcome back! Please login to continue. Email Required Please format your email…" at bounding box center [485, 442] width 878 height 885
